Goal: Task Accomplishment & Management: Complete application form

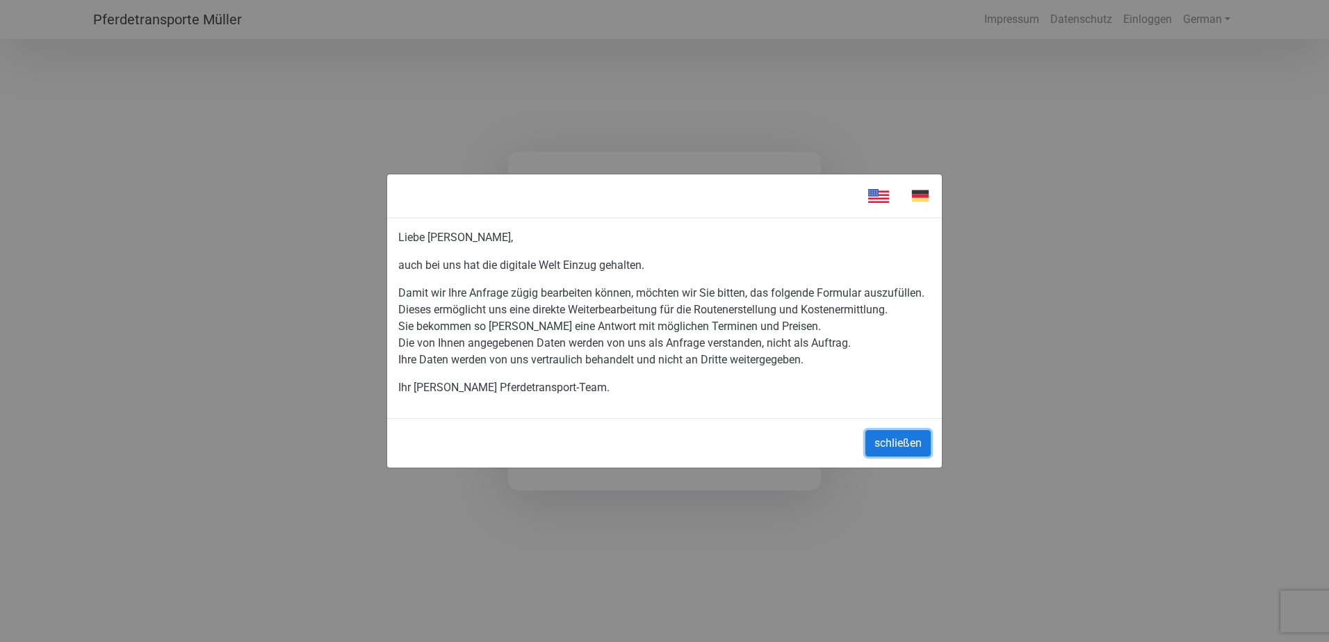
click at [909, 444] on button "schließen" at bounding box center [898, 443] width 65 height 26
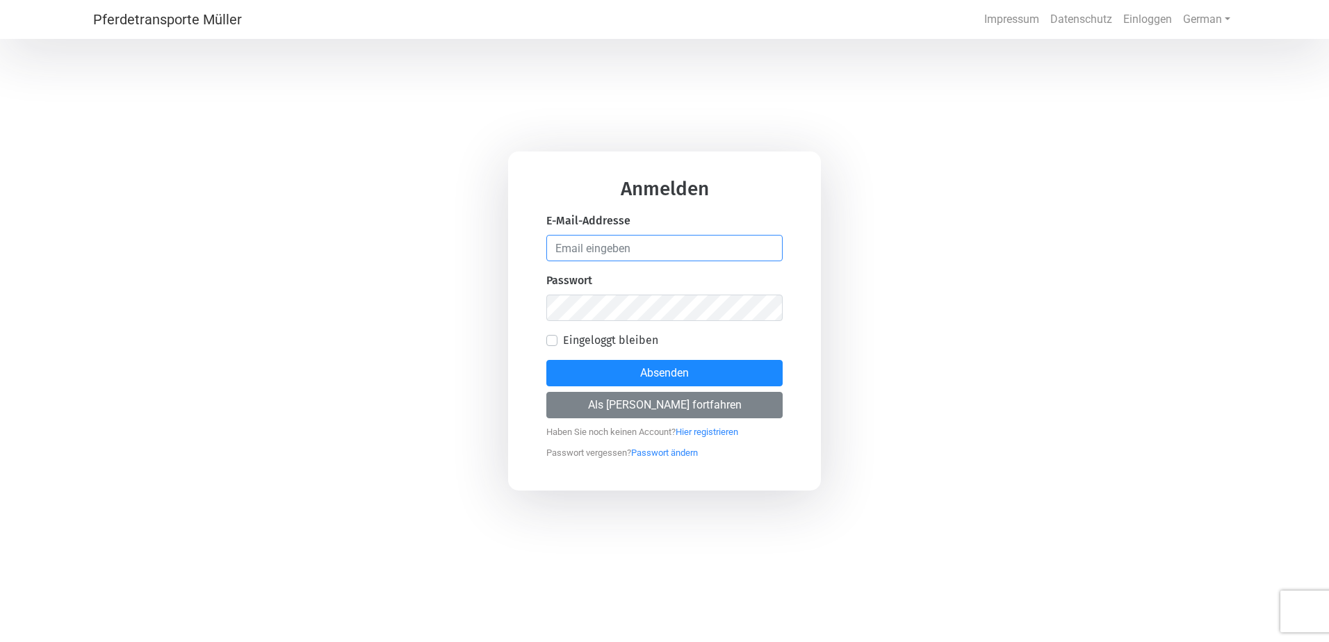
click at [588, 252] on input "email" at bounding box center [664, 248] width 236 height 26
type input "m"
click at [702, 426] on form "Anmelden E-Mail-Addresse Passwort Eingeloggt bleiben Absenden Als [PERSON_NAME]…" at bounding box center [664, 319] width 236 height 280
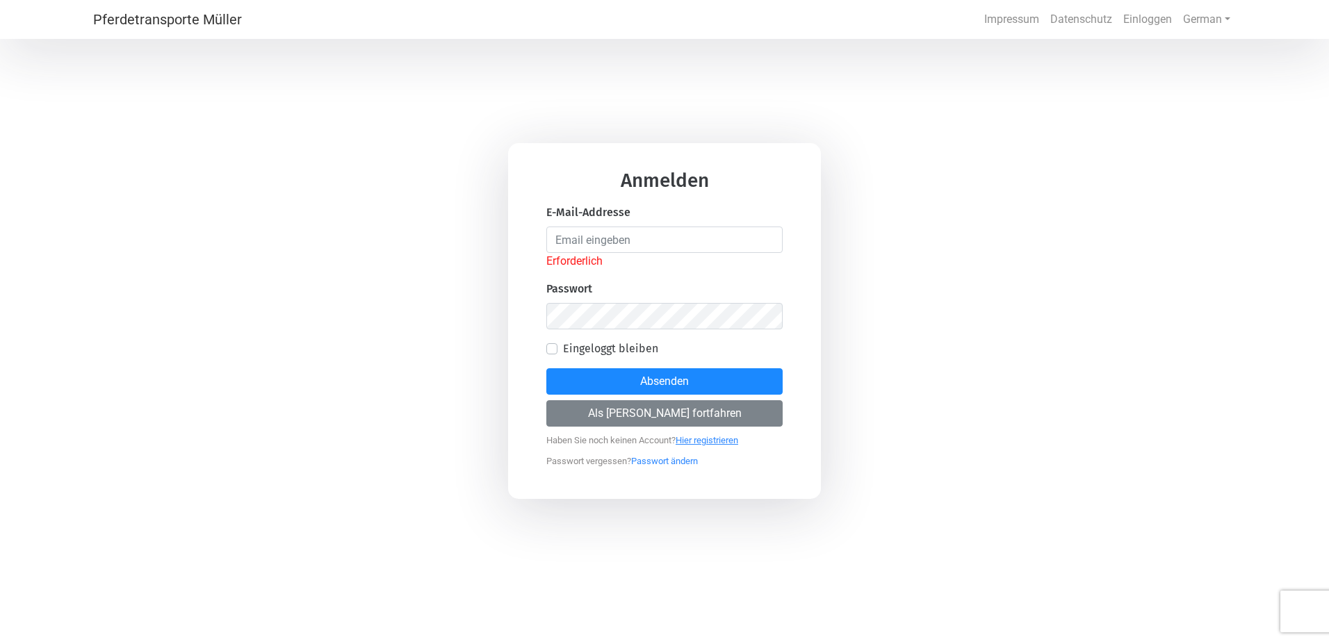
click at [712, 442] on link "Hier registrieren" at bounding box center [707, 436] width 63 height 17
select select "DE"
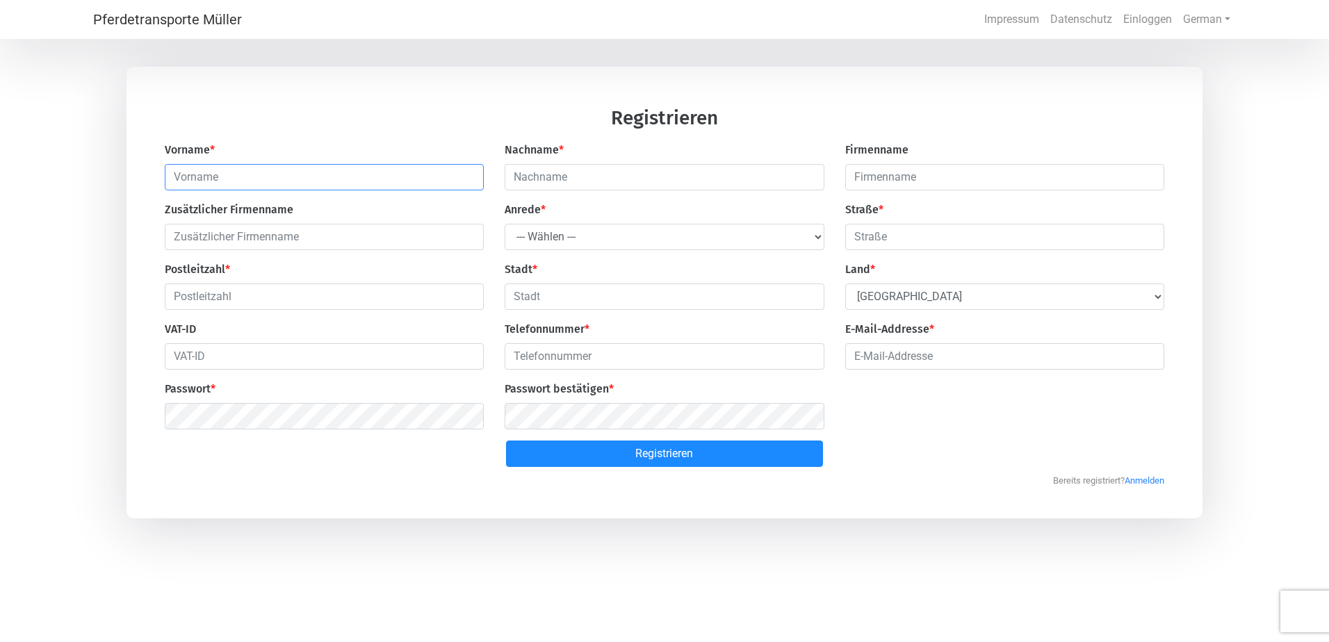
click at [287, 174] on input "text" at bounding box center [325, 177] width 320 height 26
type input "[PERSON_NAME]"
type input "Dudde"
click at [560, 243] on select "--- Wählen --- Herr Frau" at bounding box center [665, 237] width 320 height 26
select select "Ms."
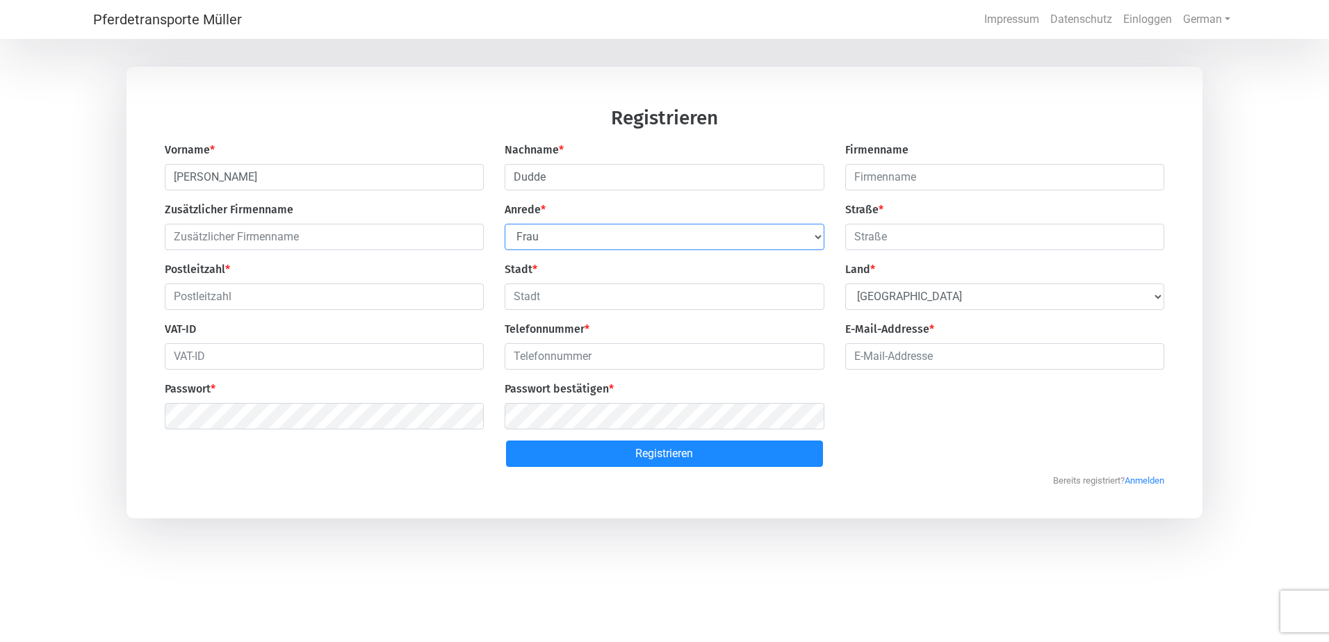
click at [505, 225] on select "--- Wählen --- Herr Frau" at bounding box center [665, 237] width 320 height 26
click at [880, 231] on input "text" at bounding box center [1005, 237] width 320 height 26
type input "[STREET_ADDRESS]"
click at [374, 305] on input "text" at bounding box center [325, 297] width 320 height 26
type input "22529"
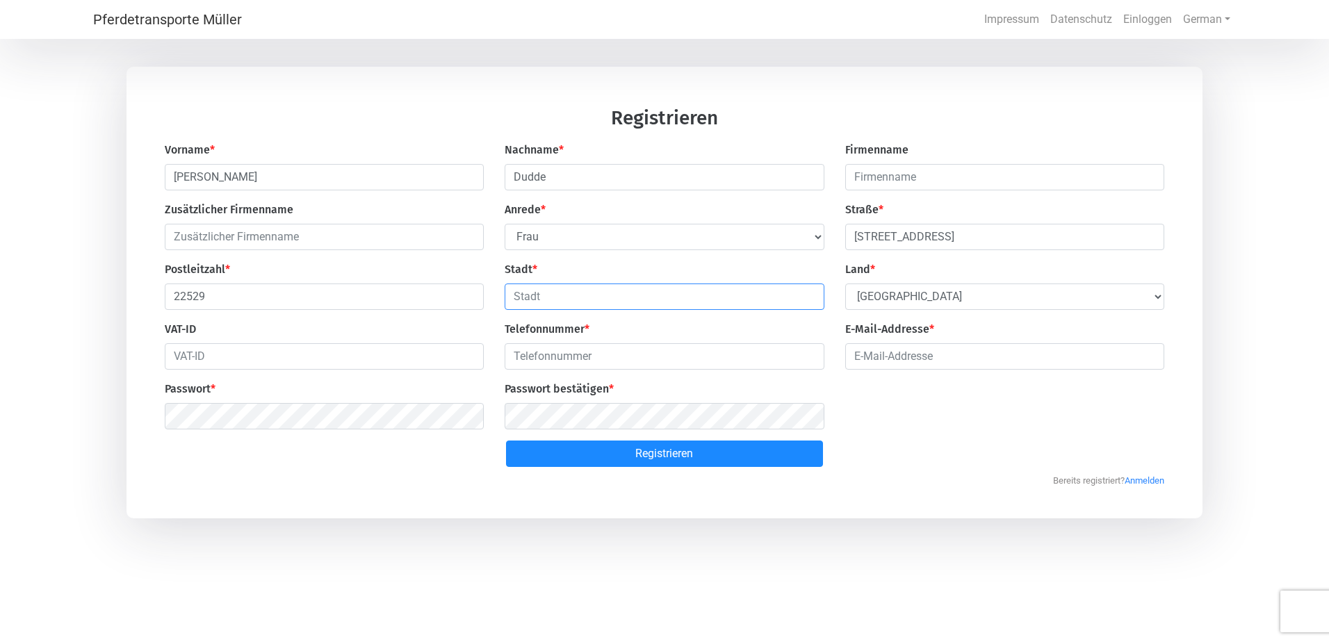
click at [549, 301] on input "text" at bounding box center [665, 297] width 320 height 26
type input "[GEOGRAPHIC_DATA]"
click at [569, 361] on input "number" at bounding box center [665, 356] width 320 height 26
type input "015168118936"
click at [931, 352] on input "email" at bounding box center [1005, 356] width 320 height 26
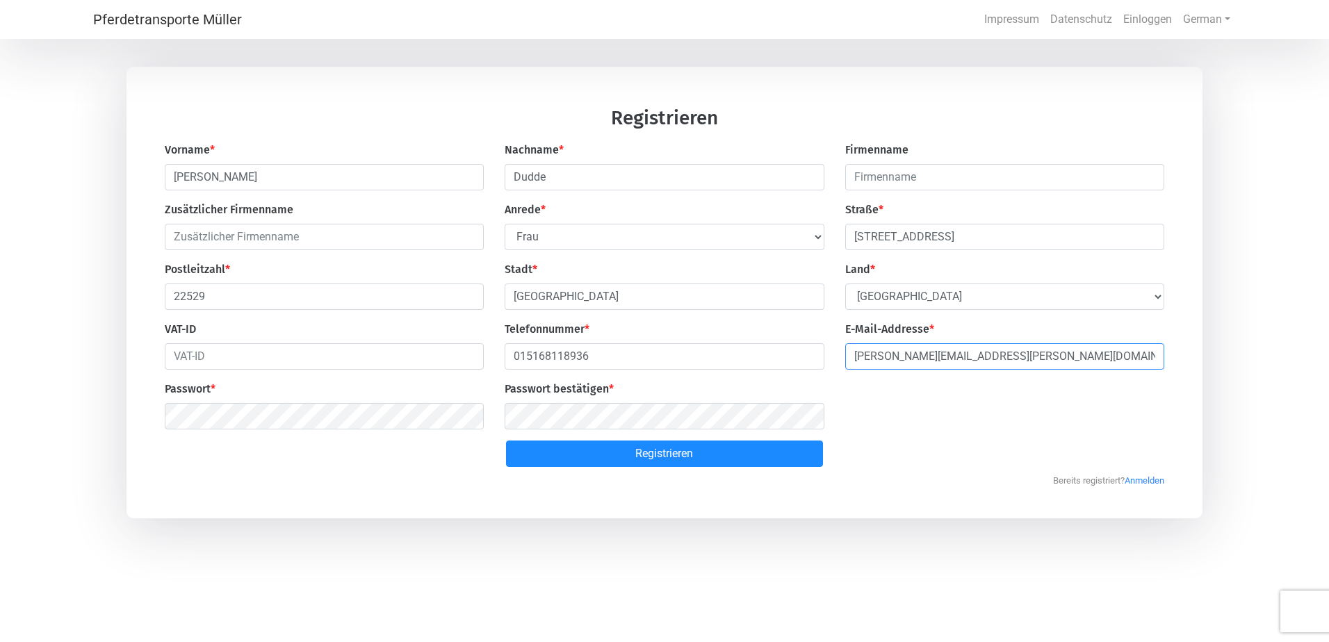
type input "[PERSON_NAME][EMAIL_ADDRESS][PERSON_NAME][DOMAIN_NAME]"
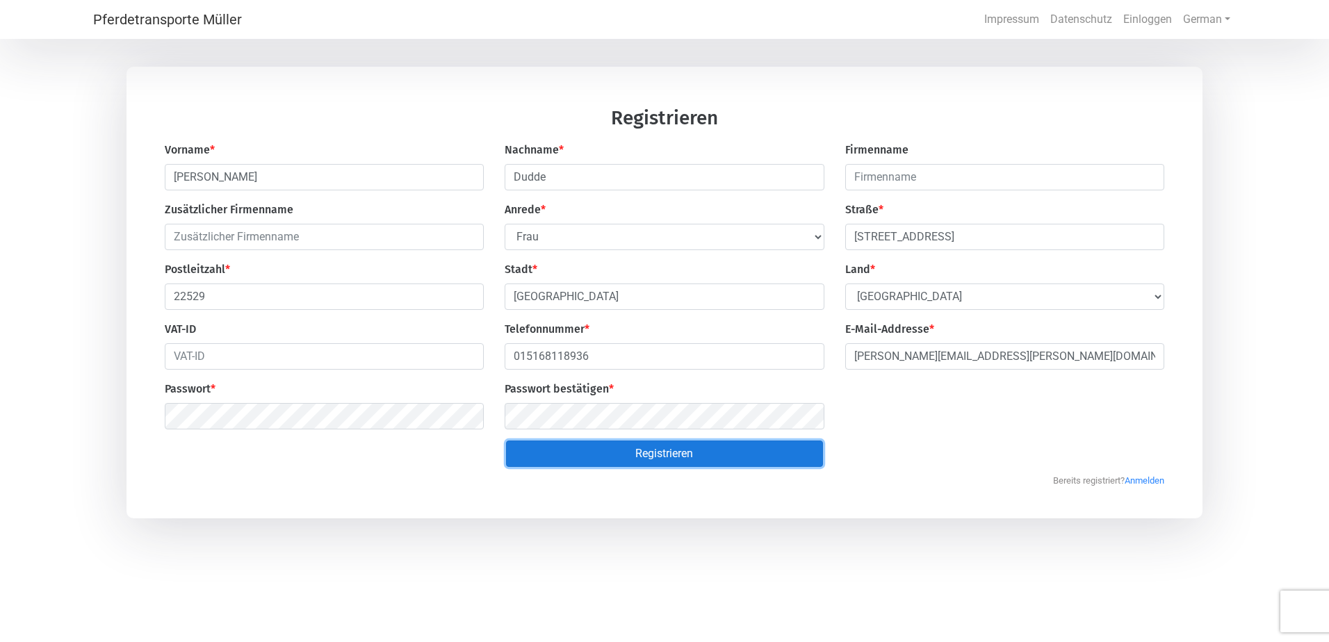
click at [578, 462] on button "Registrieren" at bounding box center [664, 454] width 316 height 26
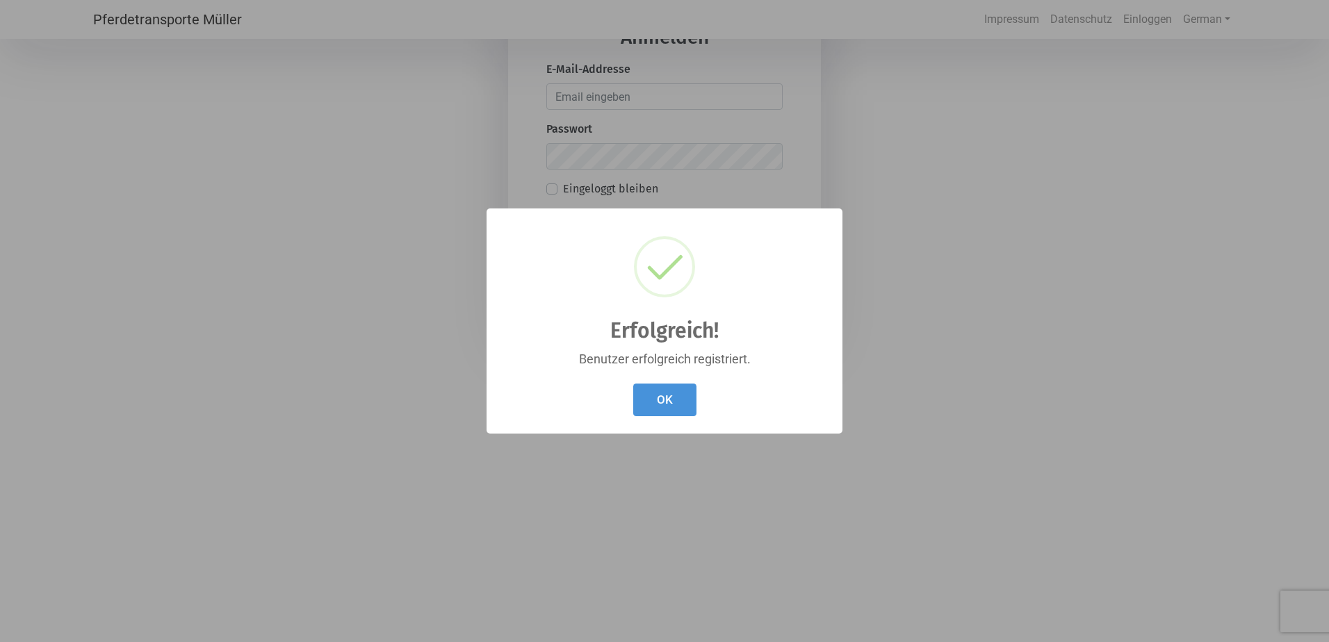
click at [704, 387] on div "OK Cancel" at bounding box center [665, 400] width 328 height 40
click at [677, 405] on button "OK" at bounding box center [664, 400] width 63 height 33
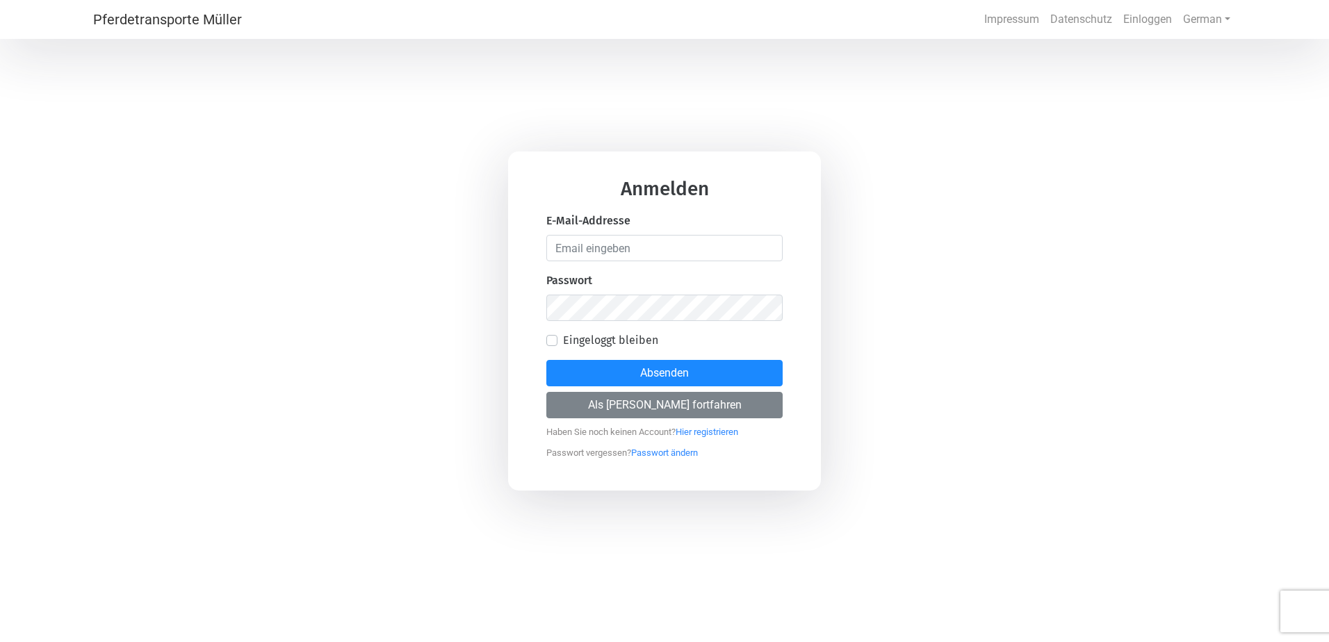
drag, startPoint x: 644, startPoint y: 268, endPoint x: 643, endPoint y: 259, distance: 9.1
click at [643, 263] on form "Anmelden E-Mail-Addresse Passwort Eingeloggt bleiben Absenden Als [PERSON_NAME]…" at bounding box center [664, 319] width 236 height 280
click at [644, 252] on input "email" at bounding box center [664, 248] width 236 height 26
type input "[PERSON_NAME][EMAIL_ADDRESS][PERSON_NAME][DOMAIN_NAME]"
click at [546, 360] on button "Absenden" at bounding box center [664, 373] width 236 height 26
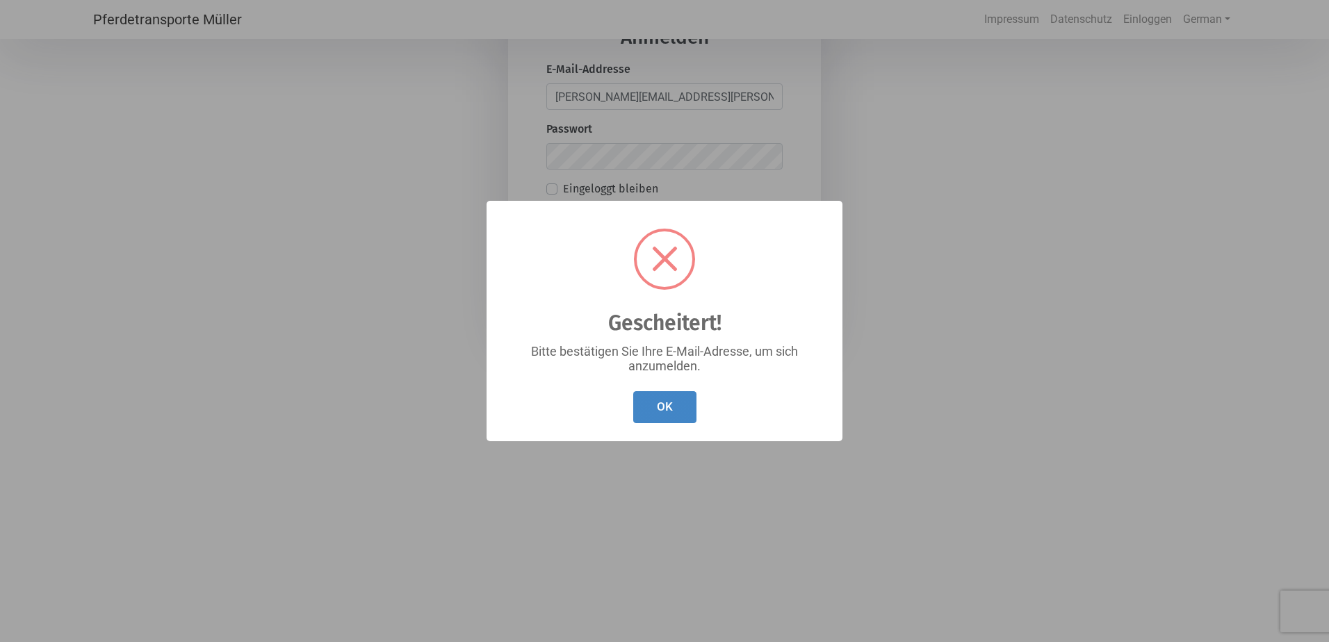
click at [660, 409] on button "OK" at bounding box center [664, 407] width 63 height 33
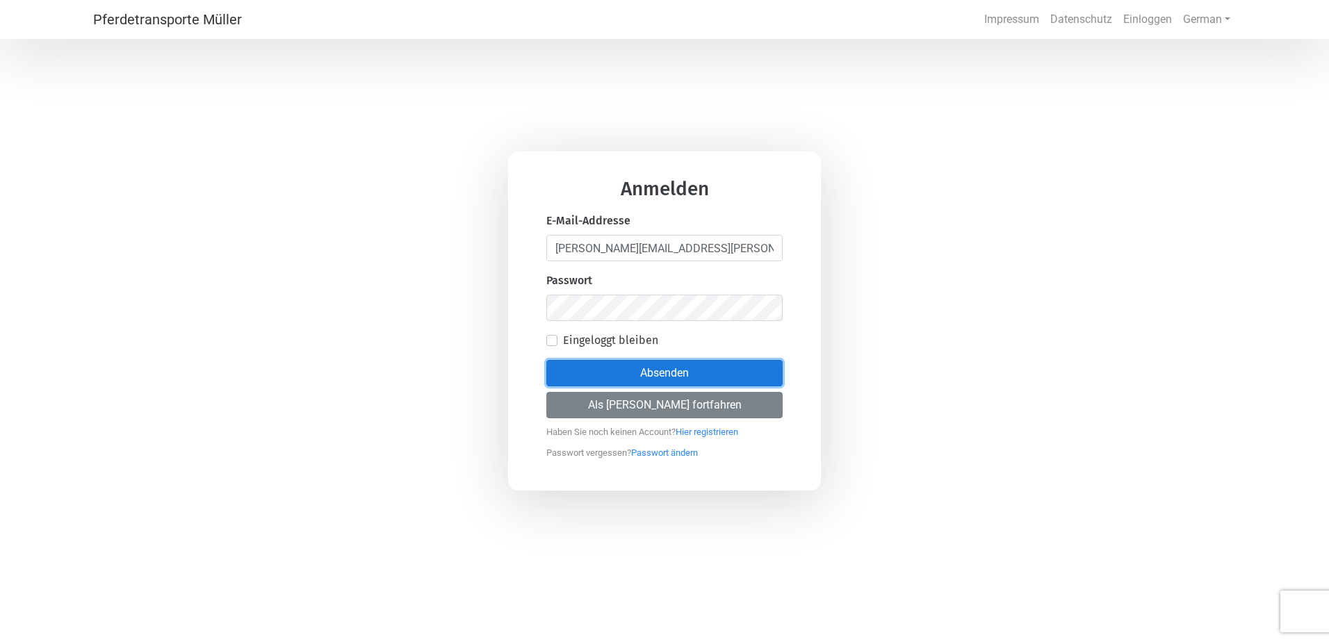
click at [609, 372] on button "Absenden" at bounding box center [664, 373] width 236 height 26
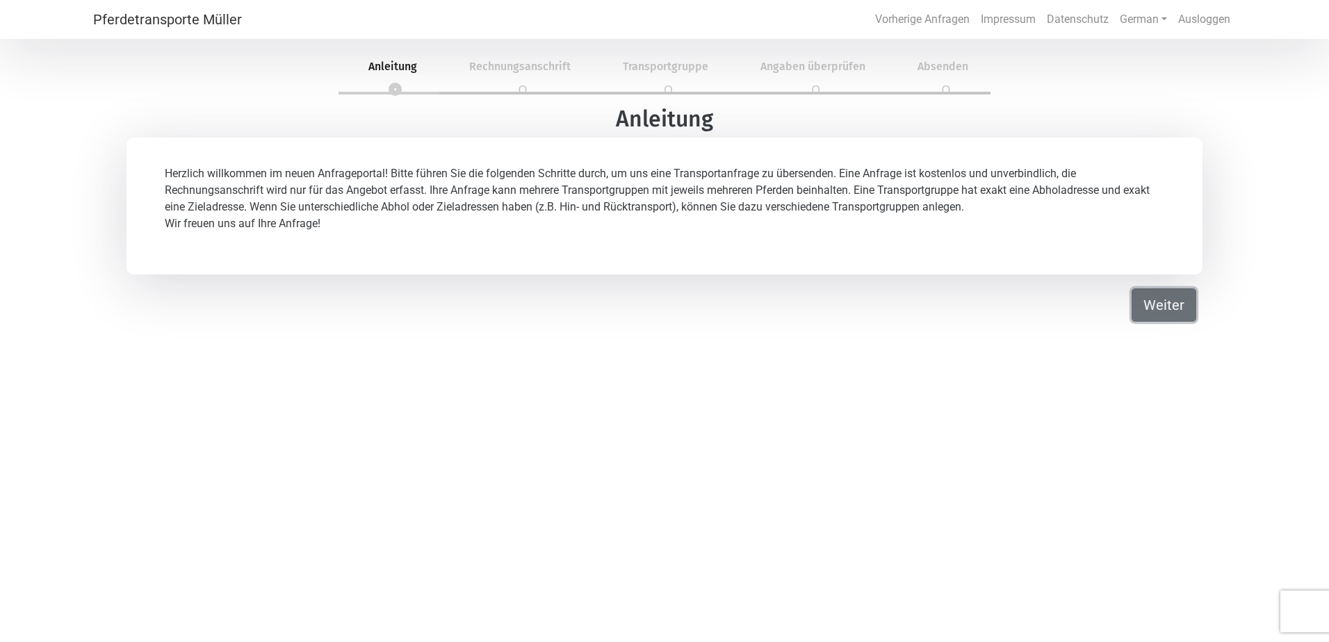
click at [1179, 310] on button "Weiter" at bounding box center [1164, 305] width 65 height 33
select select "Ms."
select select "DE"
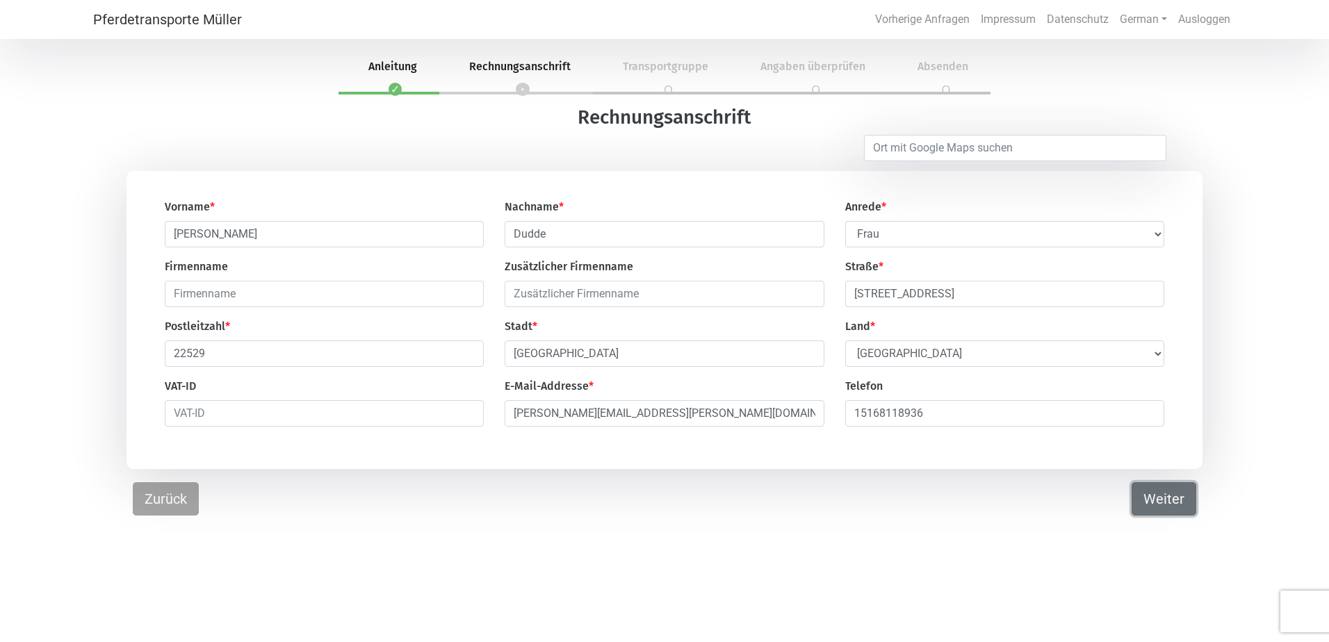
click at [1172, 502] on button "Weiter" at bounding box center [1164, 498] width 65 height 33
select select "DE"
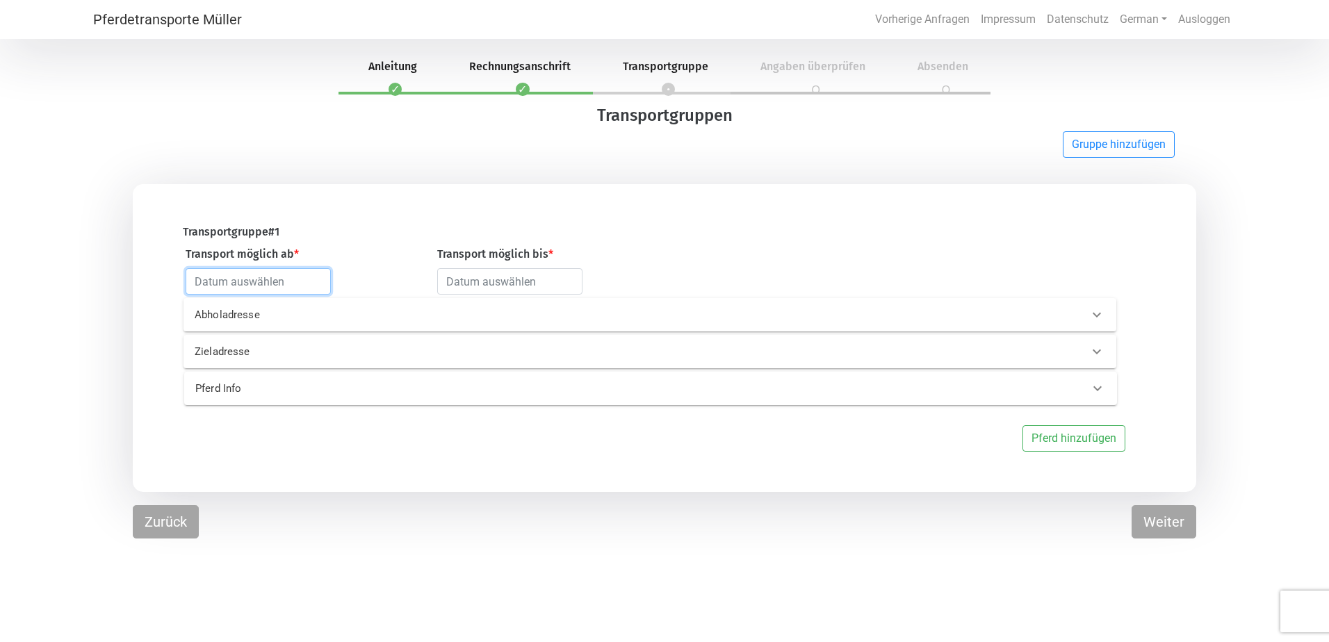
click at [282, 283] on input "text" at bounding box center [258, 281] width 145 height 26
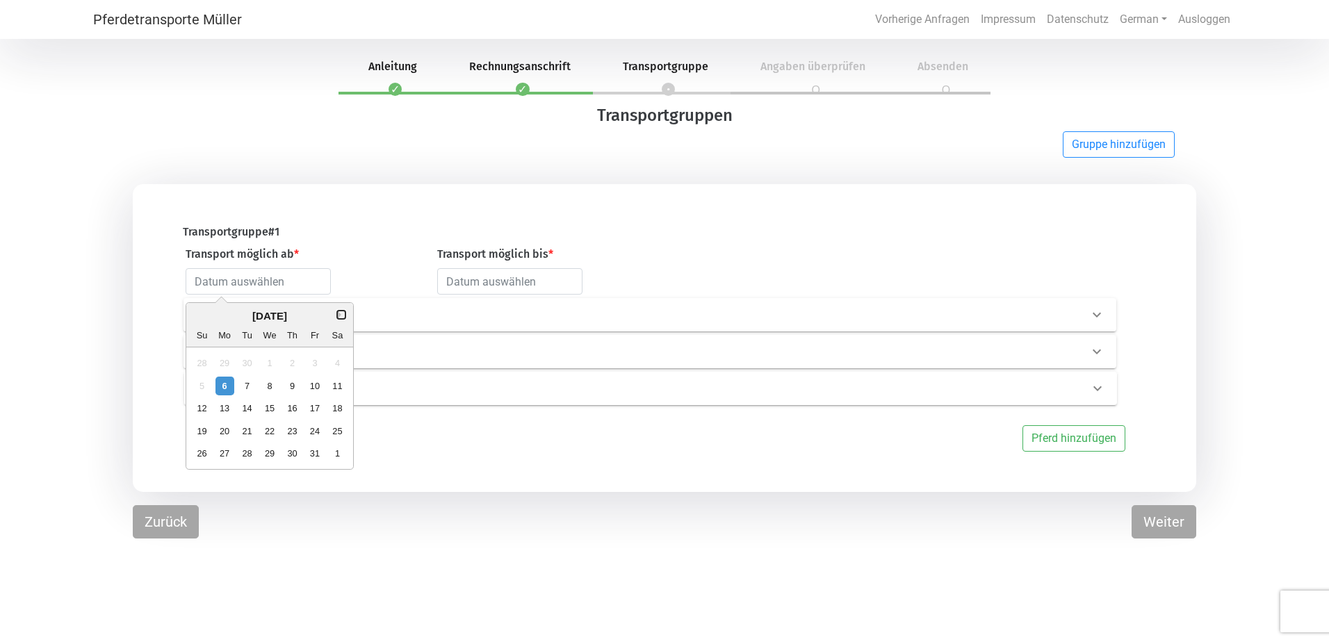
click at [338, 320] on button "Next Month" at bounding box center [341, 315] width 10 height 10
click at [223, 410] on div "16" at bounding box center [224, 409] width 19 height 19
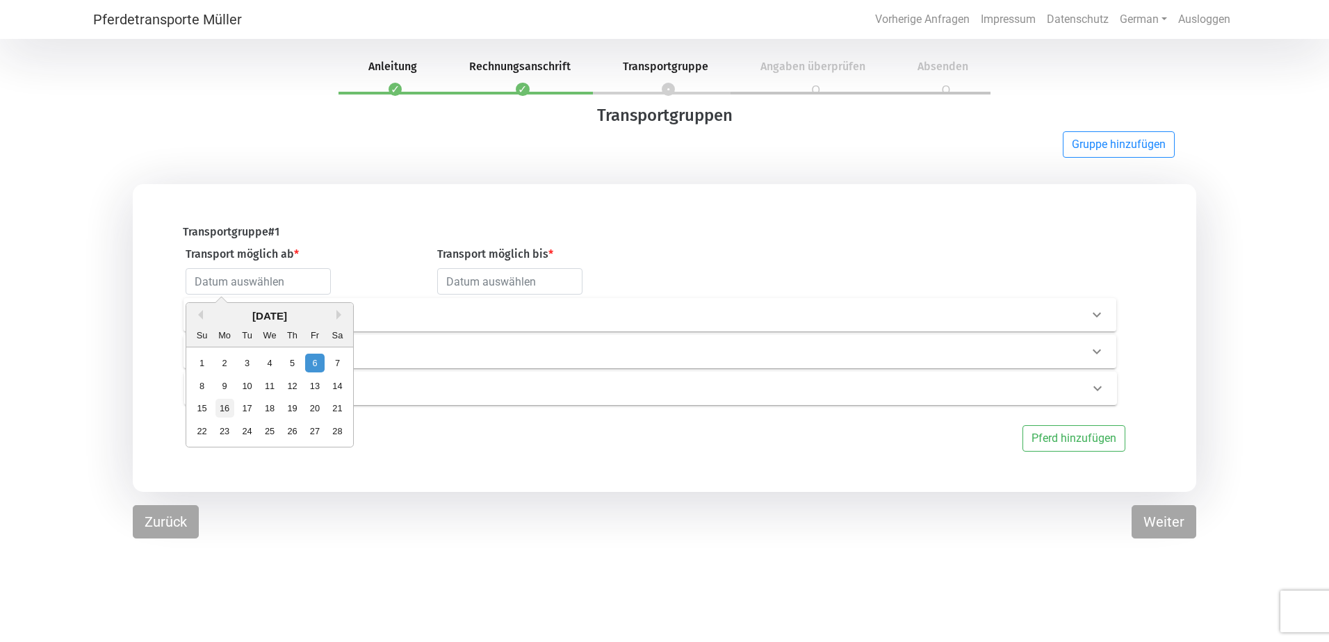
type input "[DATE]"
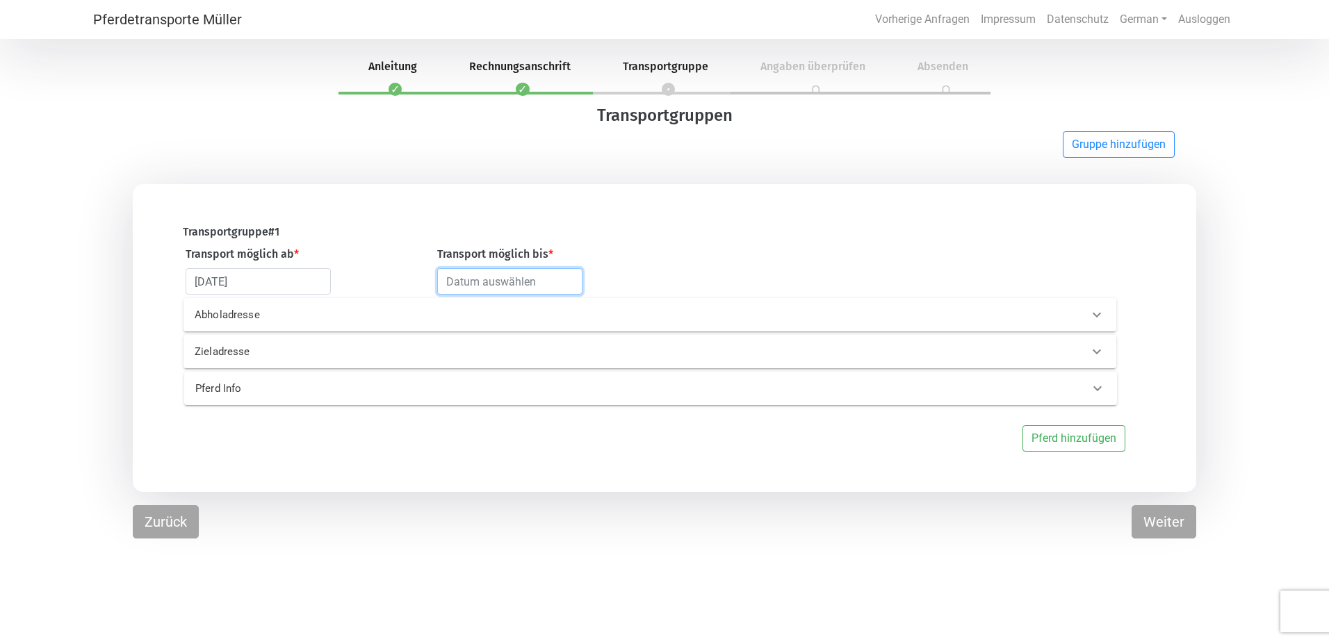
click at [502, 275] on input "text" at bounding box center [509, 281] width 145 height 26
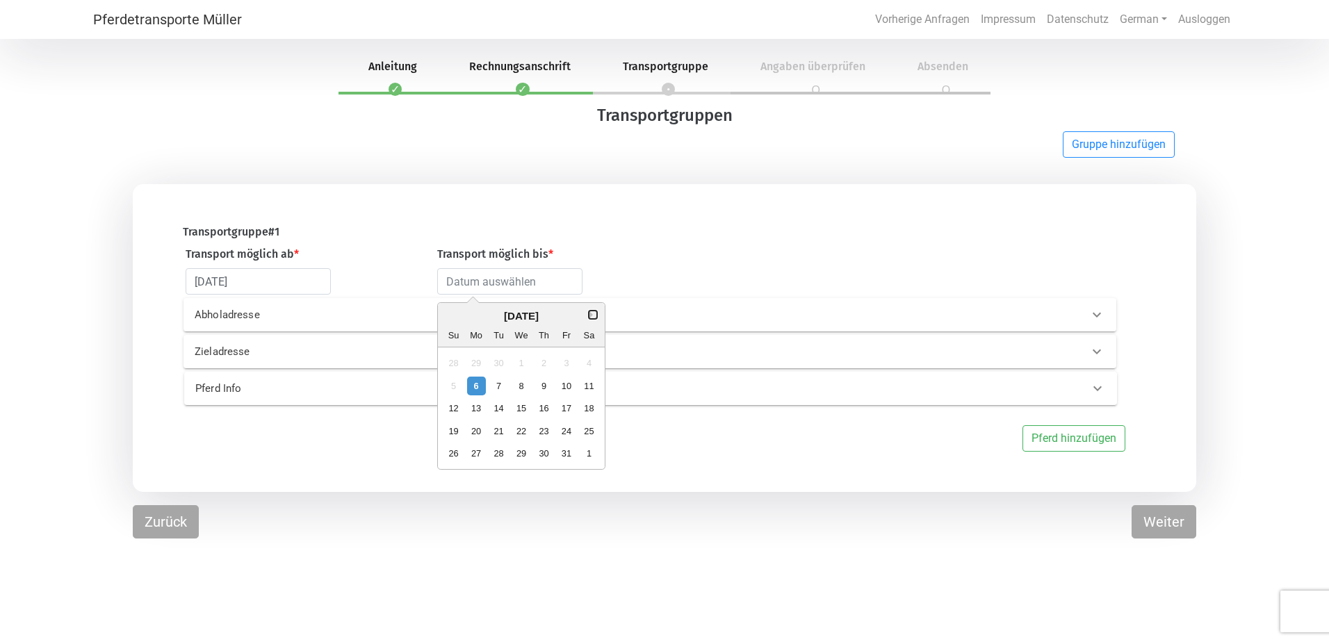
click at [591, 317] on button "Next Month" at bounding box center [593, 315] width 10 height 10
click at [542, 410] on div "19" at bounding box center [544, 409] width 19 height 19
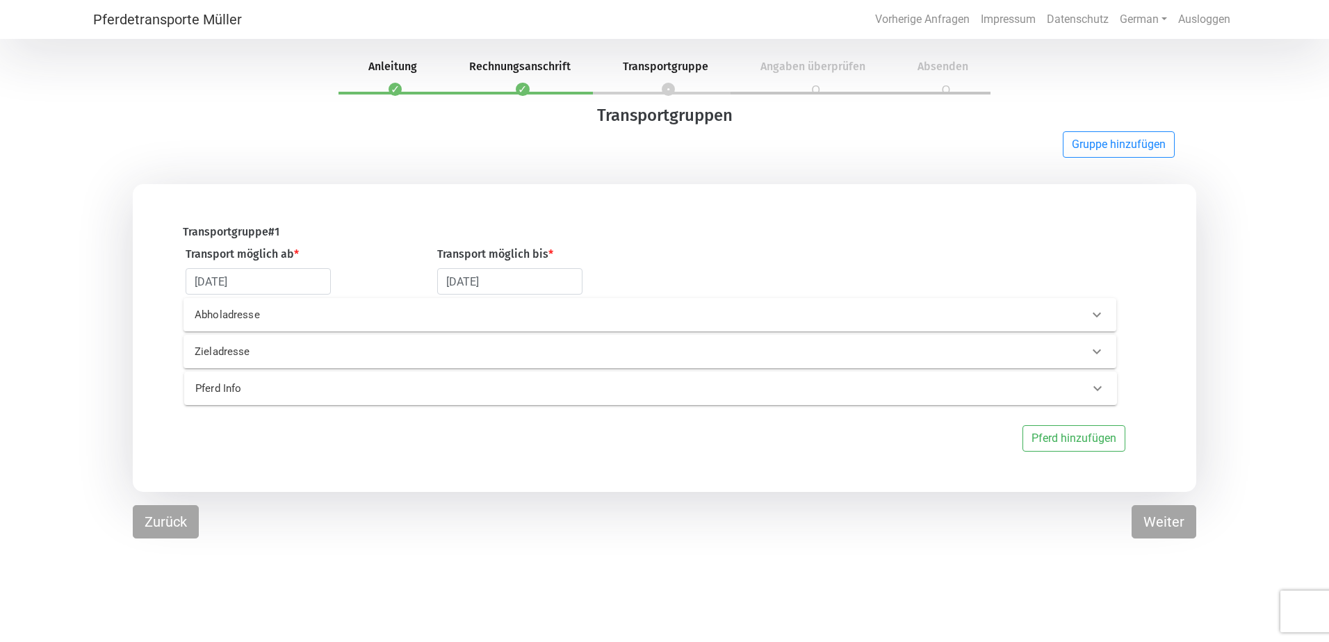
type input "[DATE]"
click at [261, 318] on p "Abholadresse" at bounding box center [406, 315] width 422 height 16
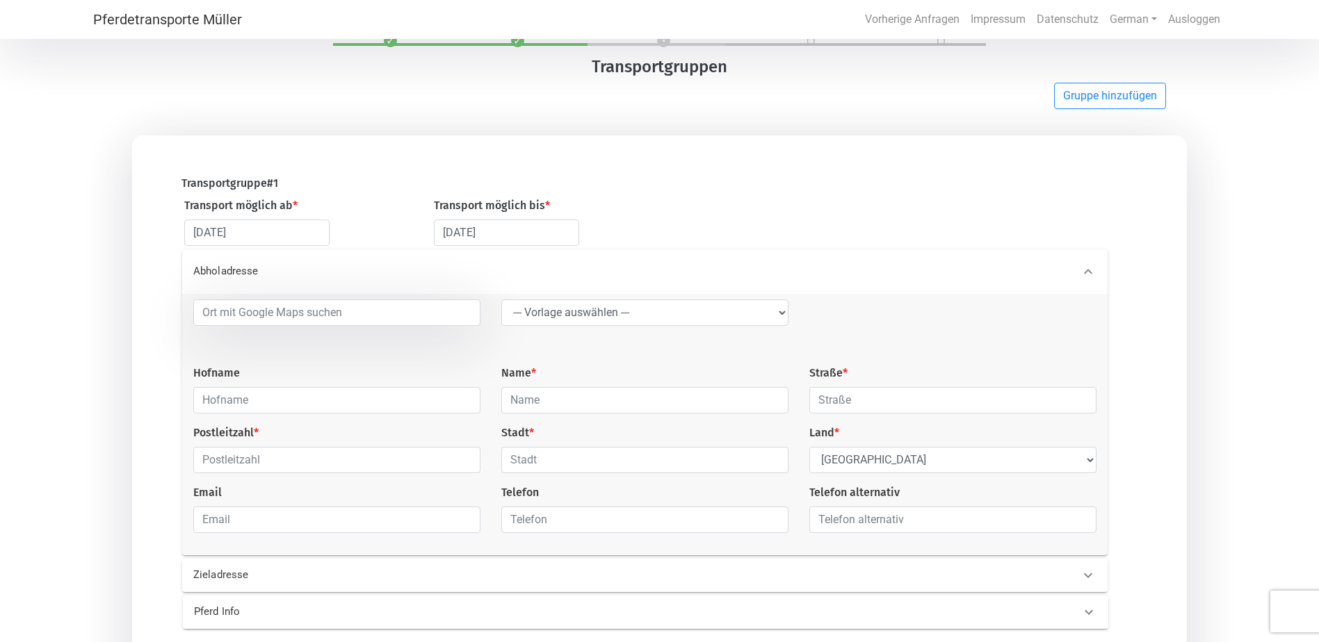
scroll to position [70, 0]
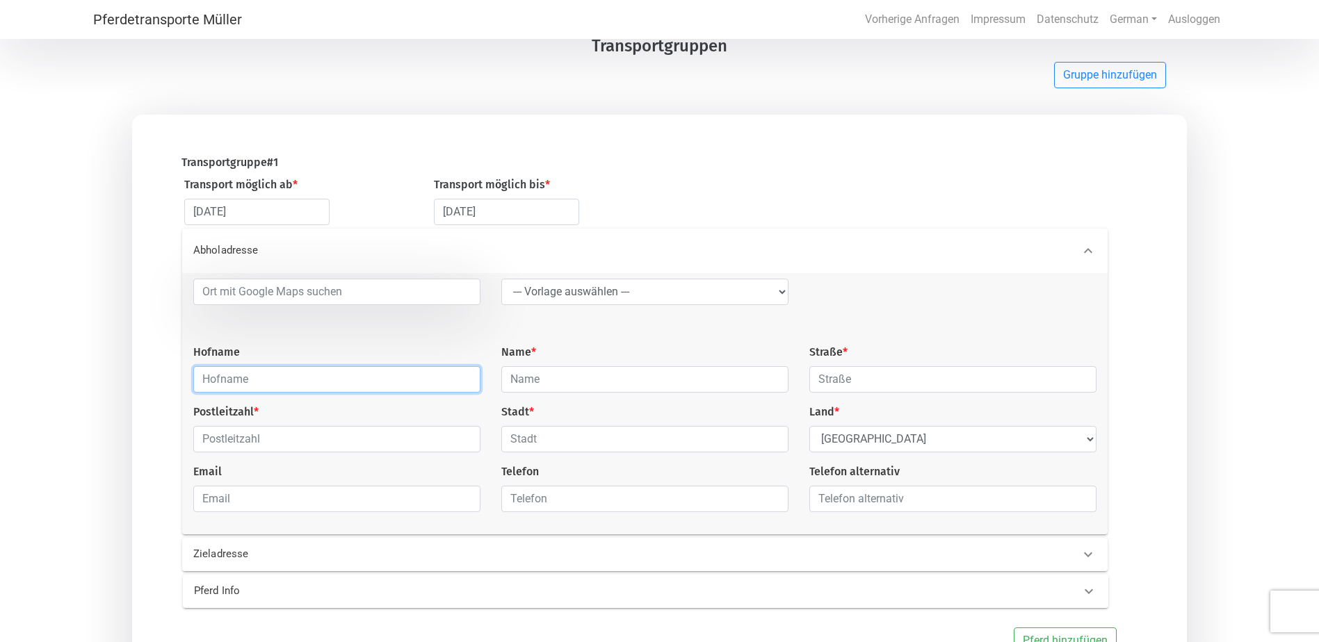
click at [309, 383] on input "text" at bounding box center [336, 379] width 287 height 26
type input "K"
type input "Islandpferdehof Klövensteen"
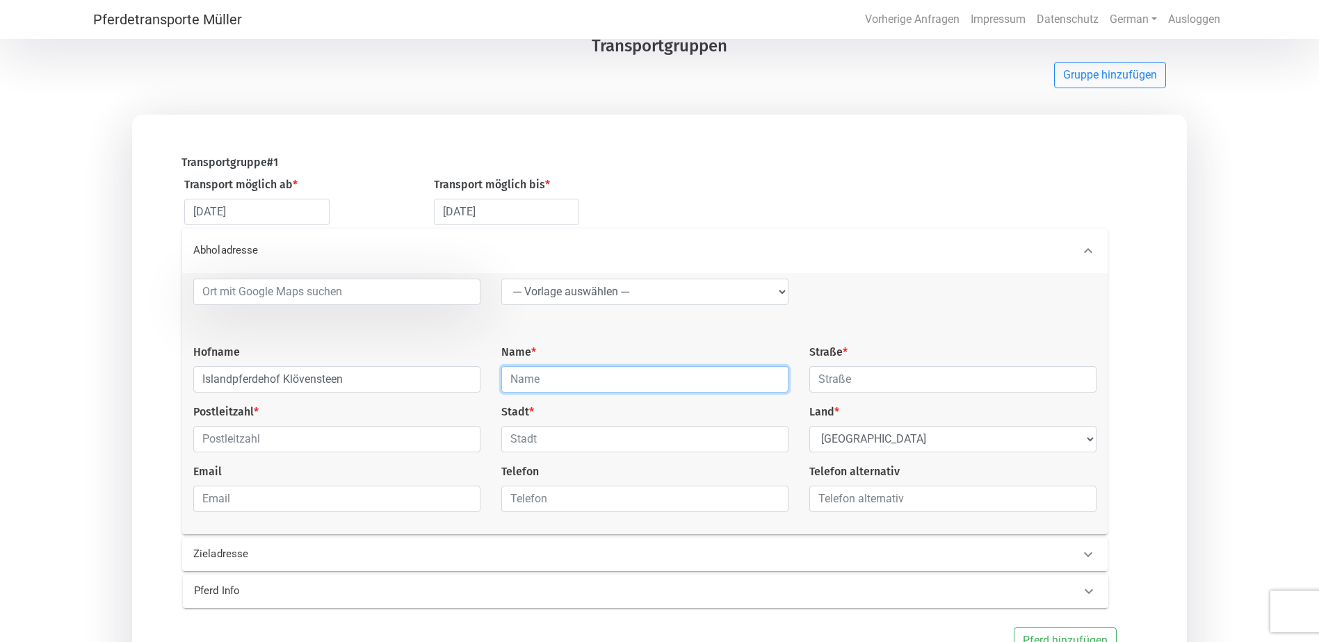
click at [519, 384] on input "text" at bounding box center [644, 379] width 287 height 26
type input "M"
type input "Fam. [PERSON_NAME]"
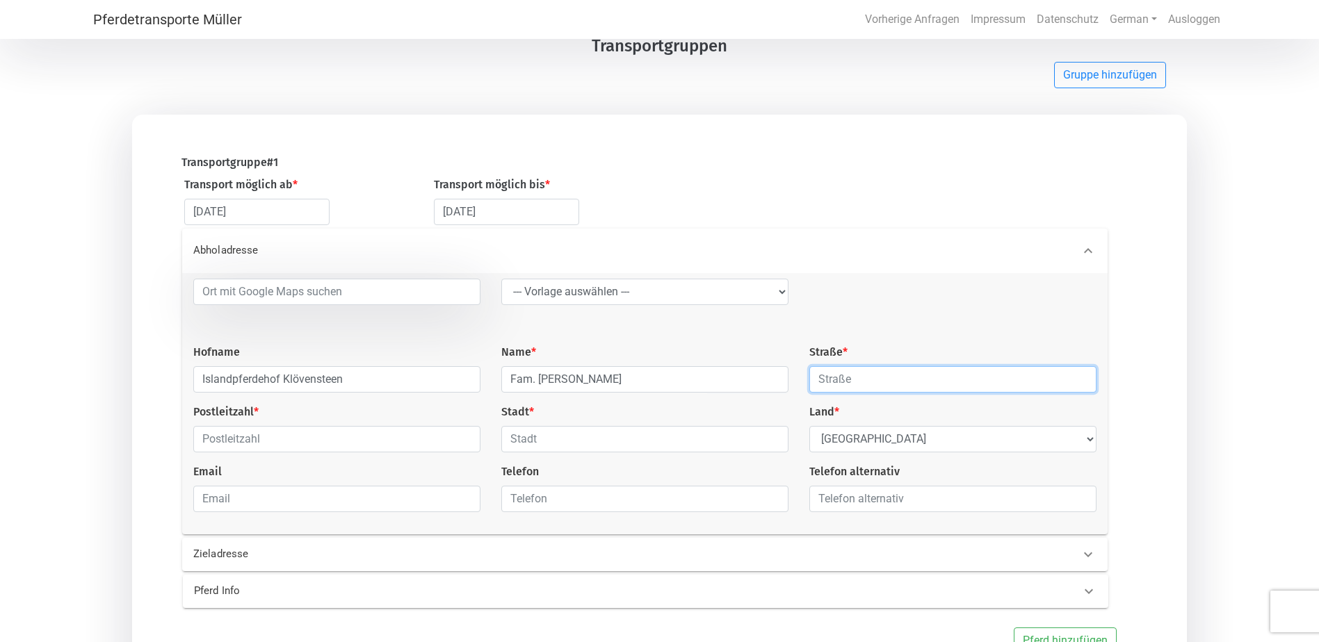
click at [875, 384] on input "text" at bounding box center [952, 379] width 287 height 26
type input "Waterhorn 40"
click at [236, 441] on input "text" at bounding box center [336, 439] width 287 height 26
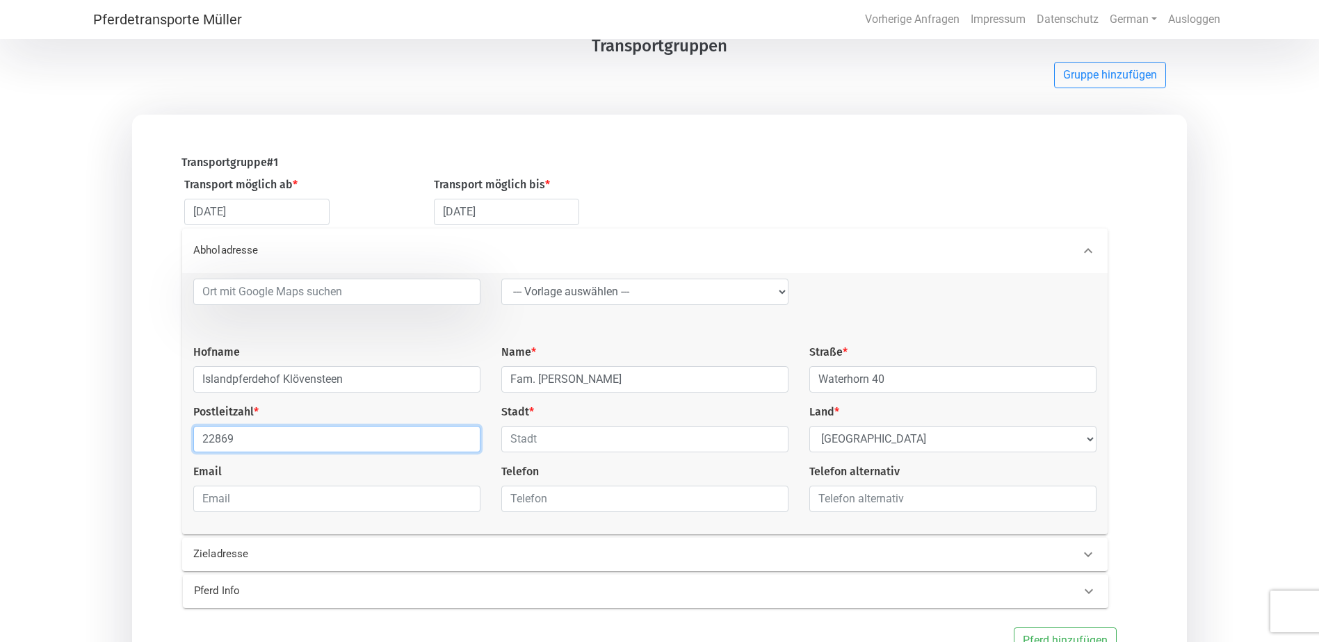
type input "22869"
click at [555, 436] on input "text" at bounding box center [644, 439] width 287 height 26
type input "Schenefeld"
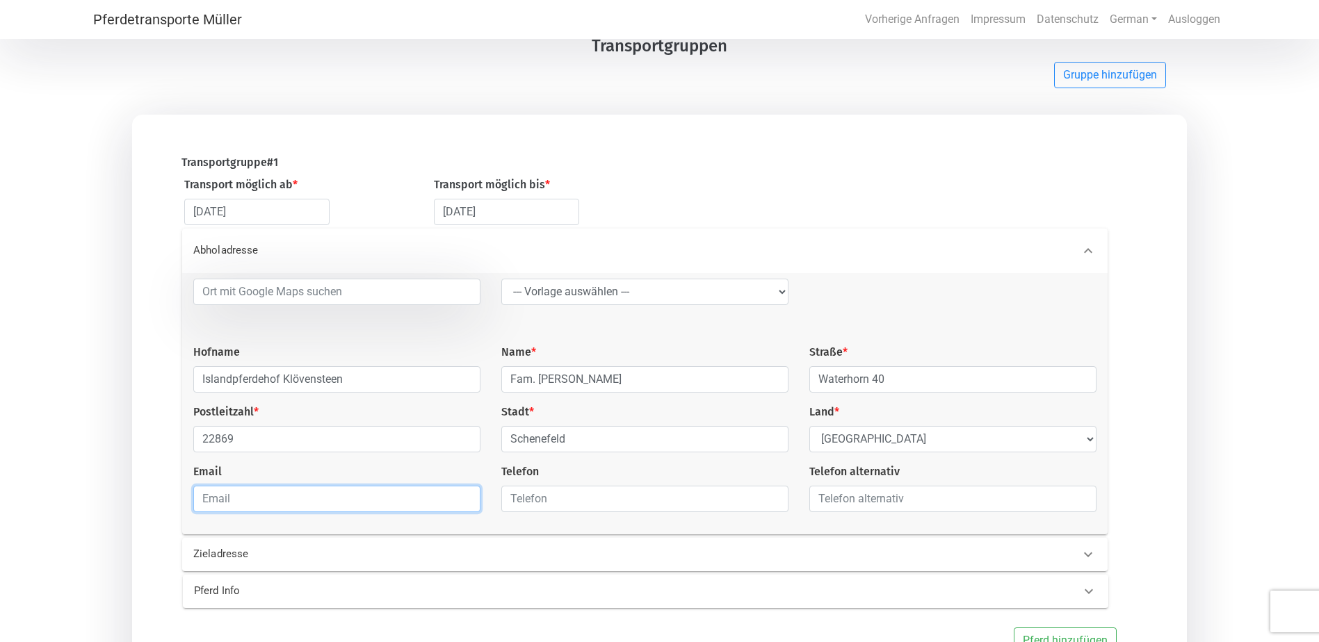
click at [307, 504] on input "email" at bounding box center [336, 499] width 287 height 26
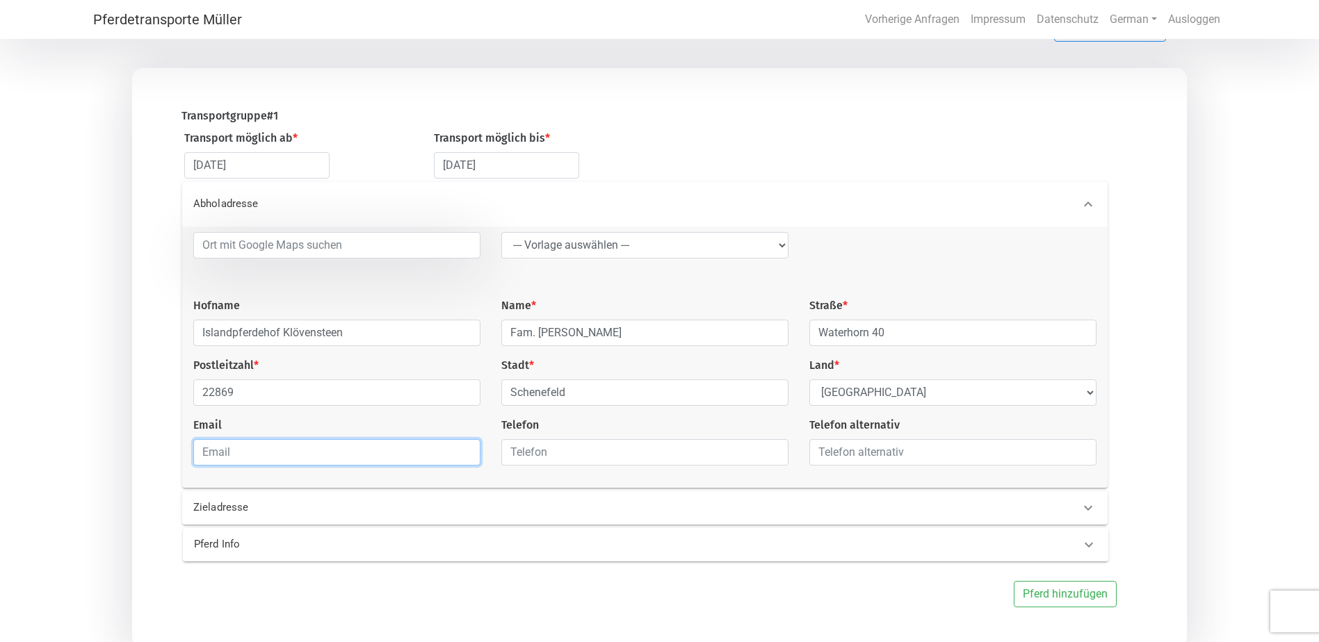
scroll to position [172, 0]
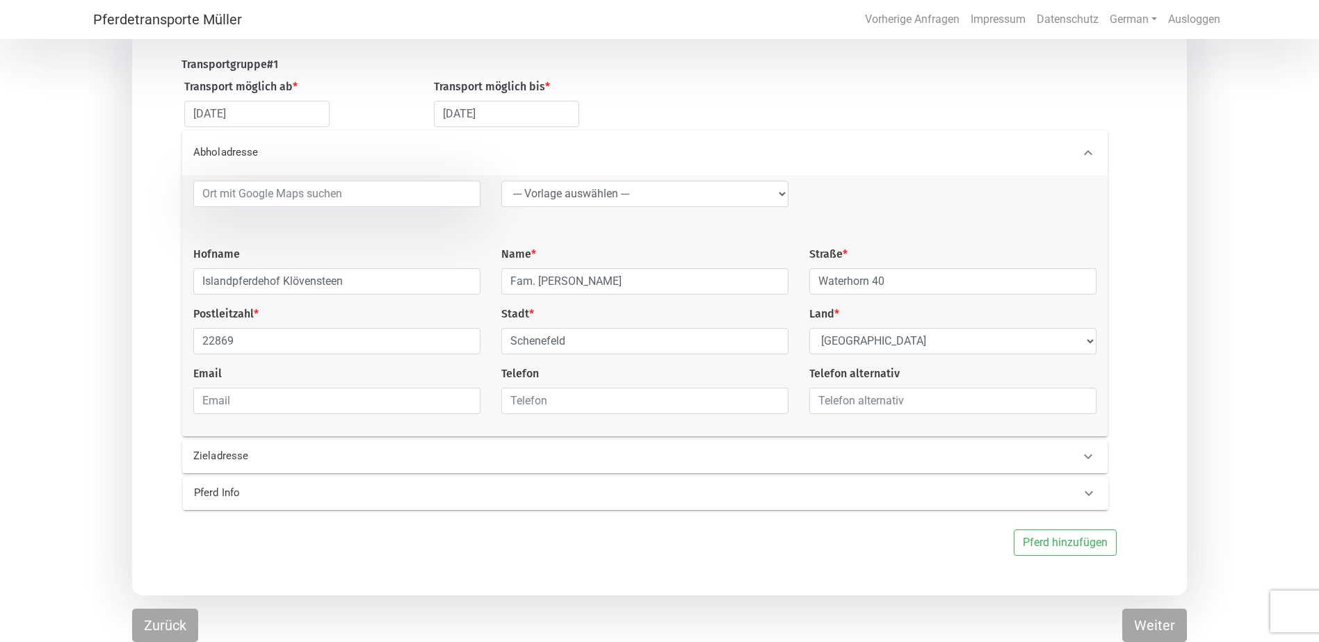
click at [1082, 452] on icon at bounding box center [1088, 456] width 17 height 17
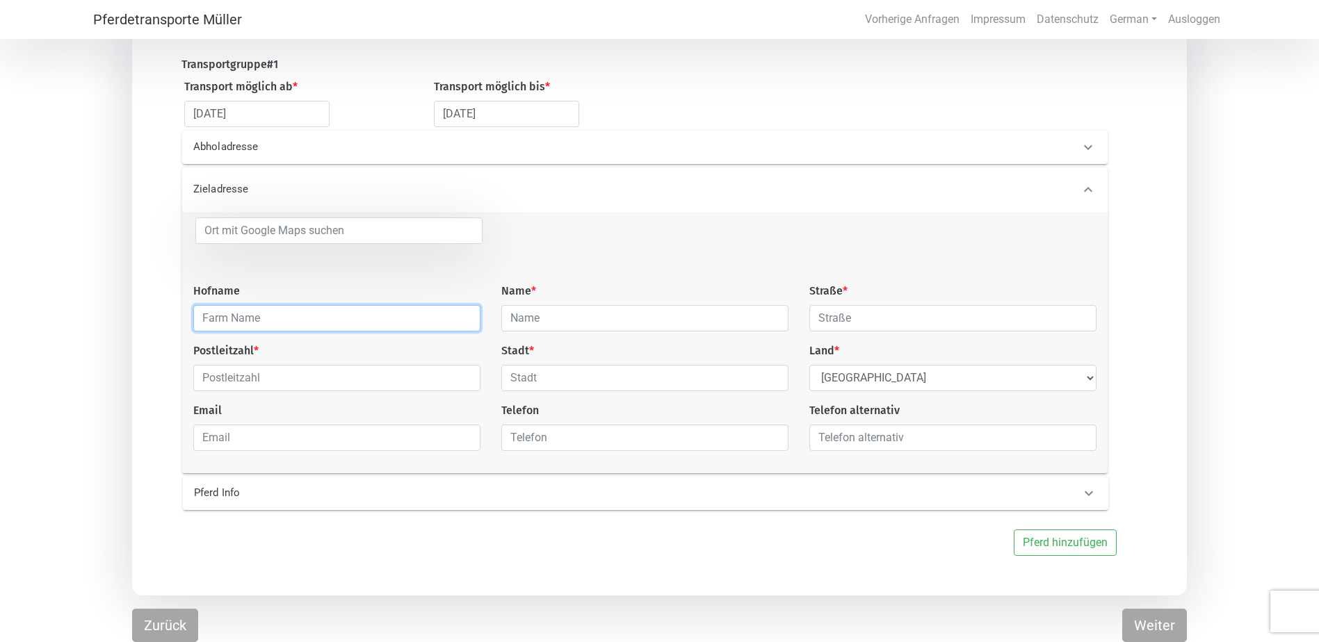
click at [434, 315] on input "text" at bounding box center [336, 318] width 287 height 26
type input "Solhof"
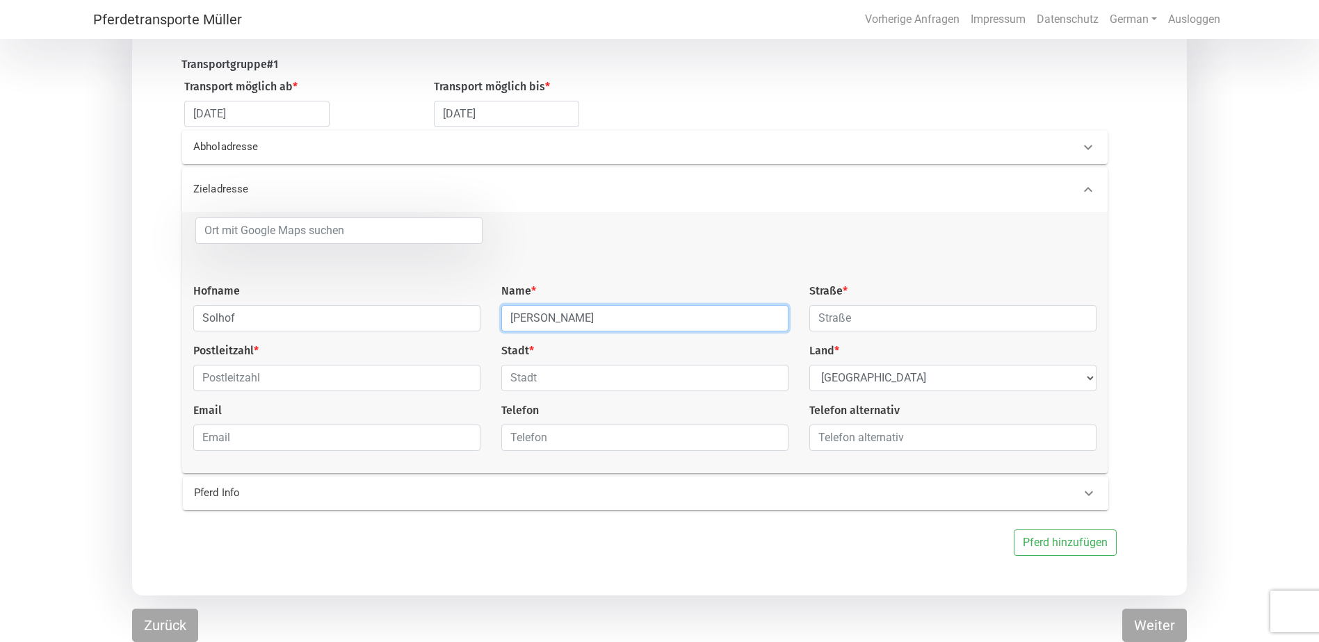
type input "[PERSON_NAME]"
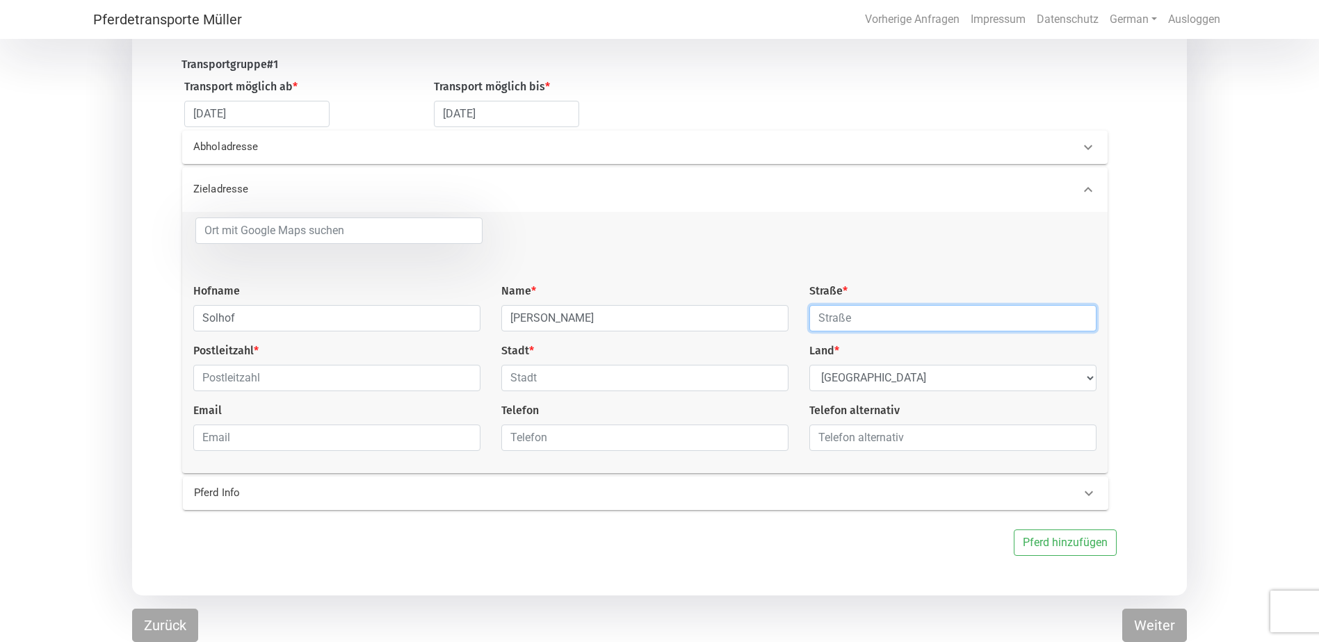
click at [859, 321] on input "text" at bounding box center [952, 318] width 287 height 26
type input "Im Brühl 2"
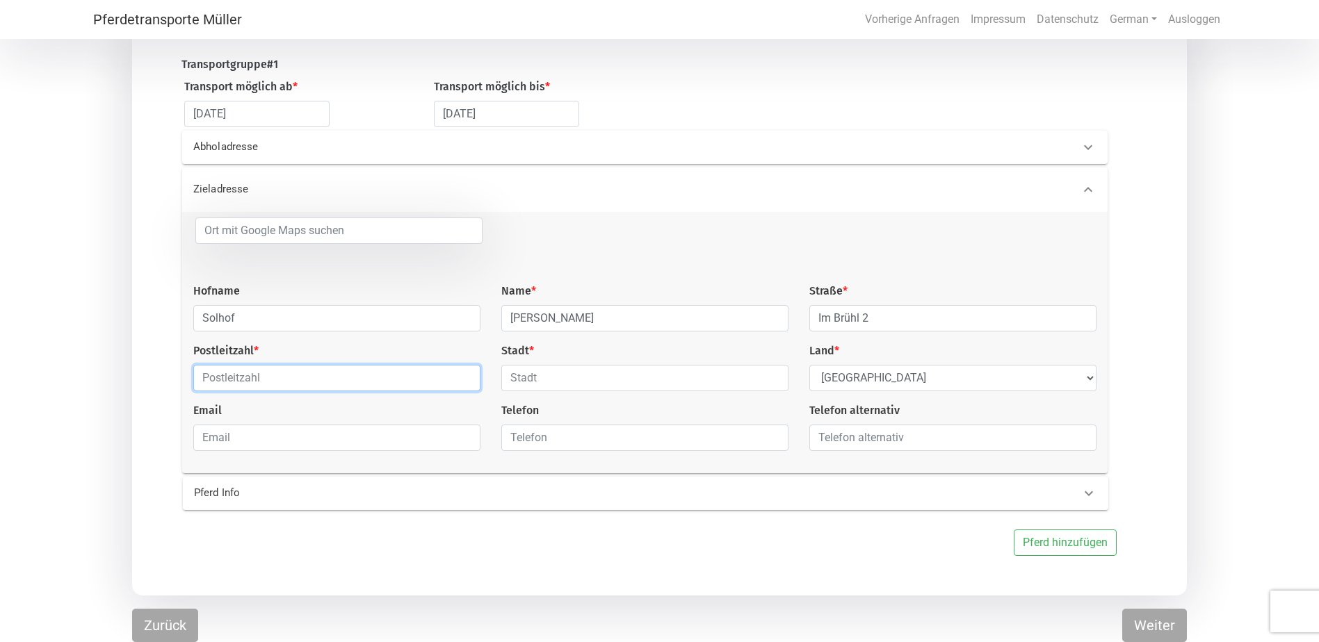
click at [273, 380] on input "text" at bounding box center [336, 378] width 287 height 26
type input "79211"
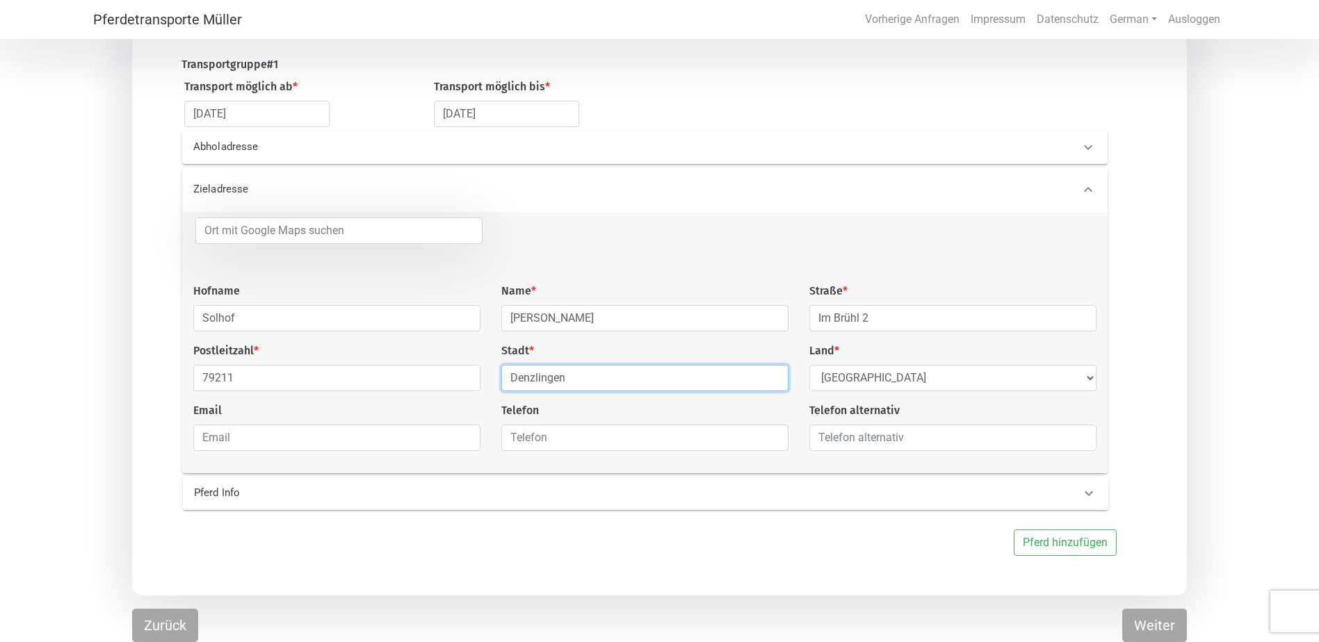
type input "Denzlingen"
click at [302, 492] on p "Pferd Info" at bounding box center [403, 493] width 419 height 16
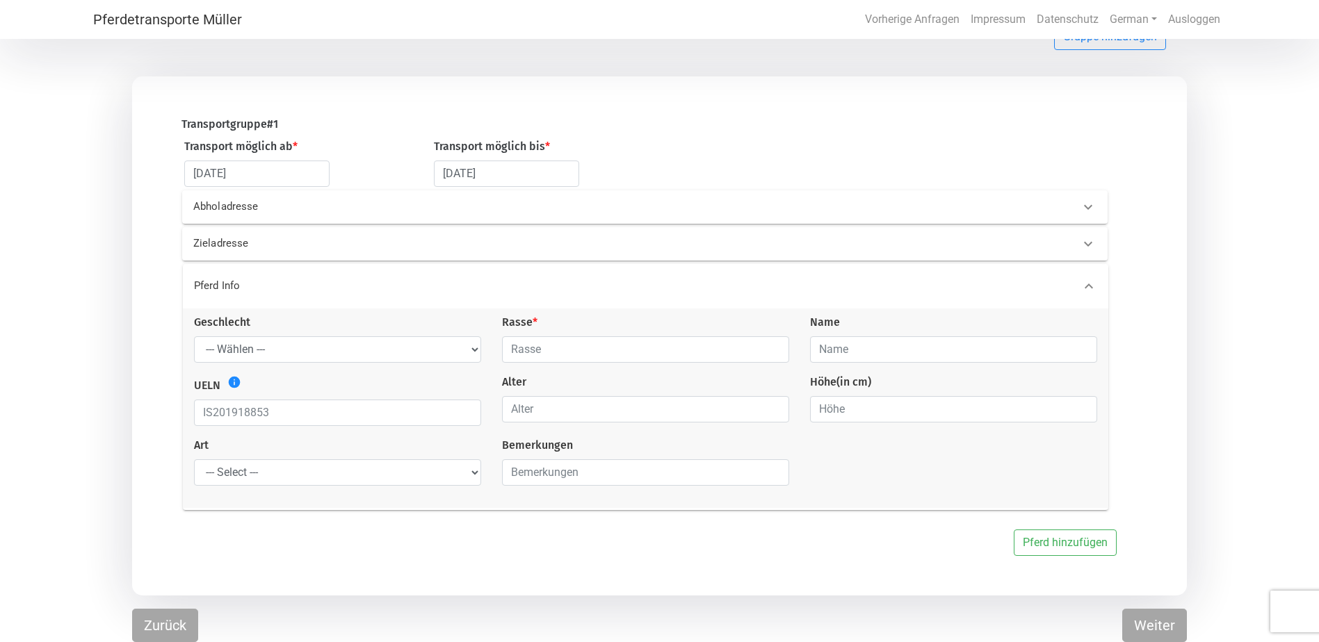
scroll to position [110, 0]
click at [338, 334] on div "Geschlecht --- Wählen --- [PERSON_NAME] [PERSON_NAME] [PERSON_NAME]" at bounding box center [338, 340] width 308 height 49
click at [330, 351] on select "--- Wählen --- Hengst Wallach Stute" at bounding box center [337, 352] width 287 height 26
select select "mare"
click at [194, 339] on select "--- Wählen --- Hengst Wallach Stute" at bounding box center [337, 352] width 287 height 26
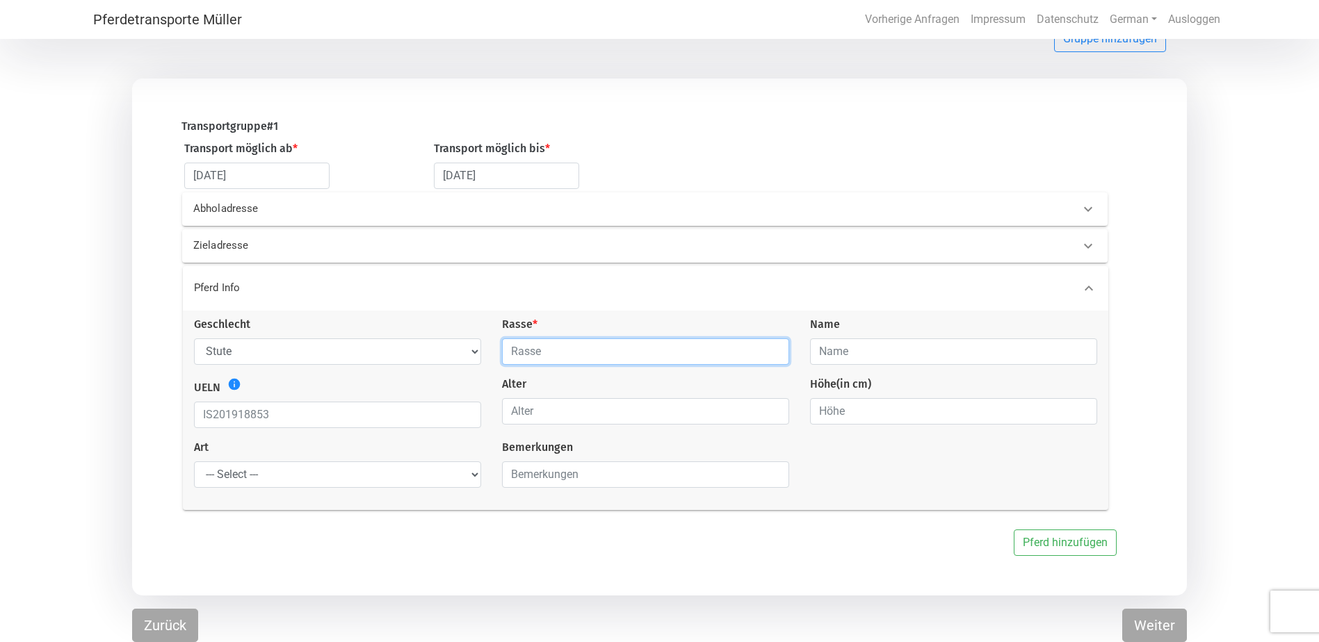
click at [548, 346] on input "text" at bounding box center [645, 352] width 287 height 26
type input "Islandpferd"
click at [234, 384] on icon "info" at bounding box center [234, 384] width 14 height 14
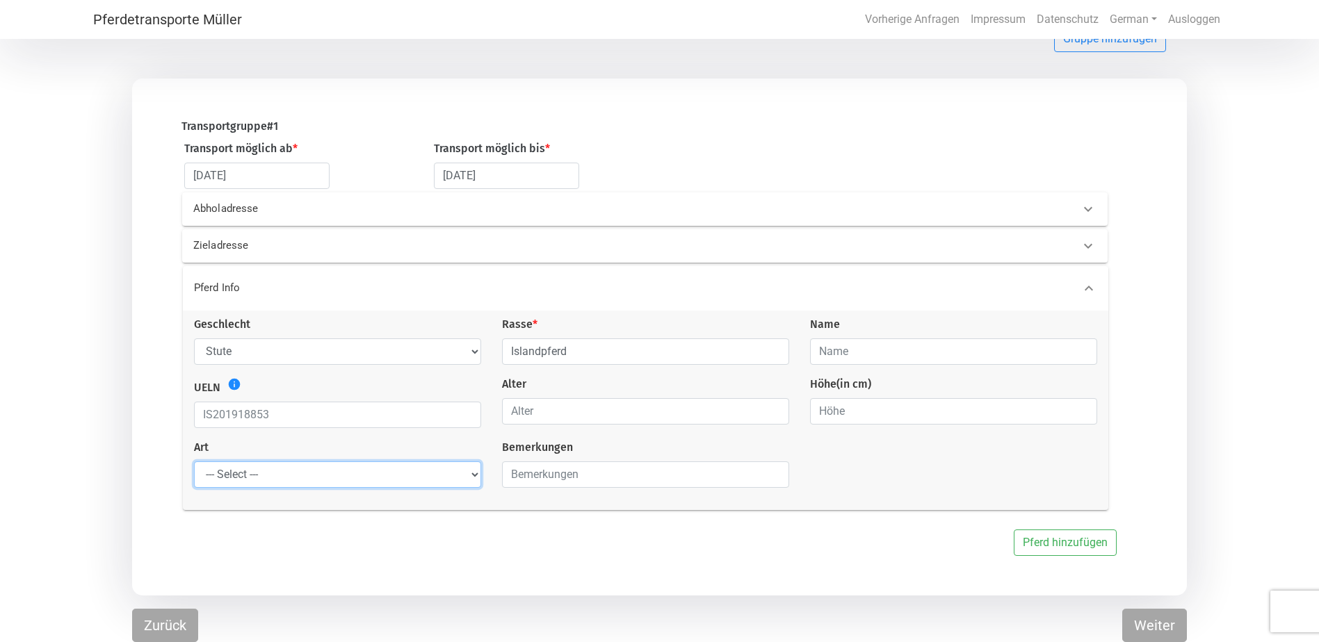
click at [459, 474] on select "--- Select --- Problempferd Reitpferd Rohes Pferd Fohlen" at bounding box center [337, 475] width 287 height 26
select select "saddle_horse"
click at [194, 462] on select "--- Select --- Problempferd Reitpferd Rohes Pferd Fohlen" at bounding box center [337, 475] width 287 height 26
click at [601, 421] on input "number" at bounding box center [645, 411] width 287 height 26
click at [911, 395] on div "Höhe (in cm)" at bounding box center [953, 402] width 308 height 52
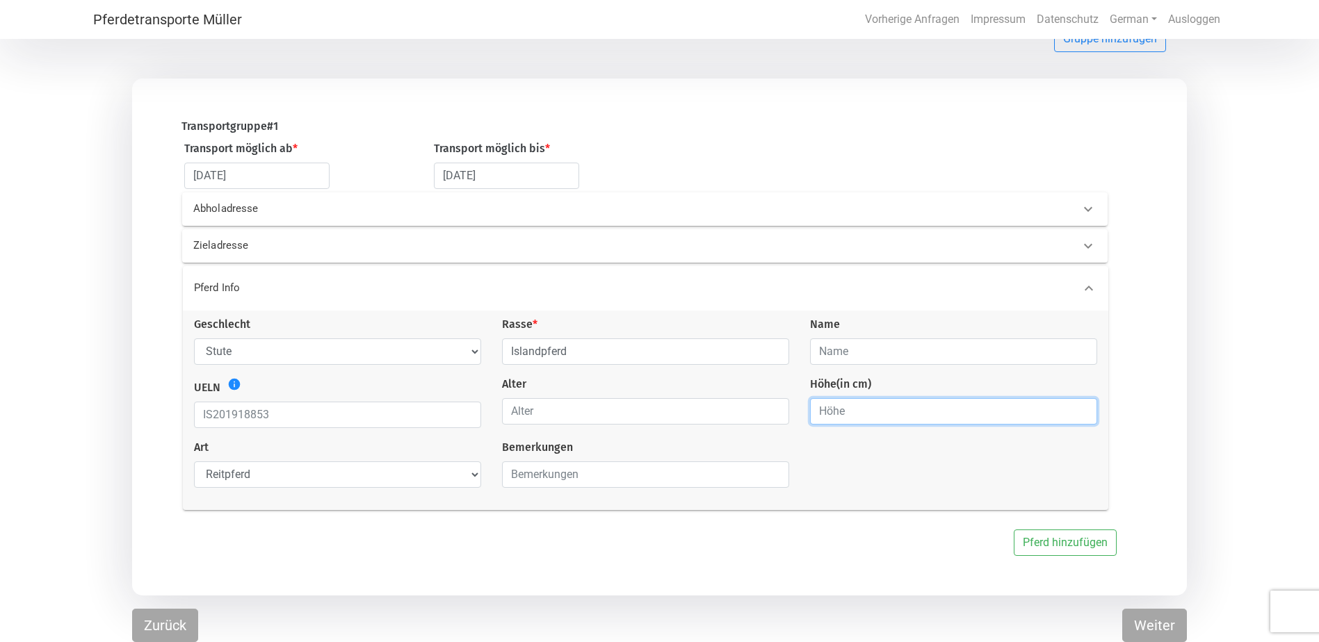
click at [902, 407] on input "number" at bounding box center [953, 411] width 287 height 26
type input "140"
click at [660, 408] on input "number" at bounding box center [645, 411] width 287 height 26
type input "13"
click at [1058, 537] on button "Pferd hinzufügen" at bounding box center [1065, 543] width 103 height 26
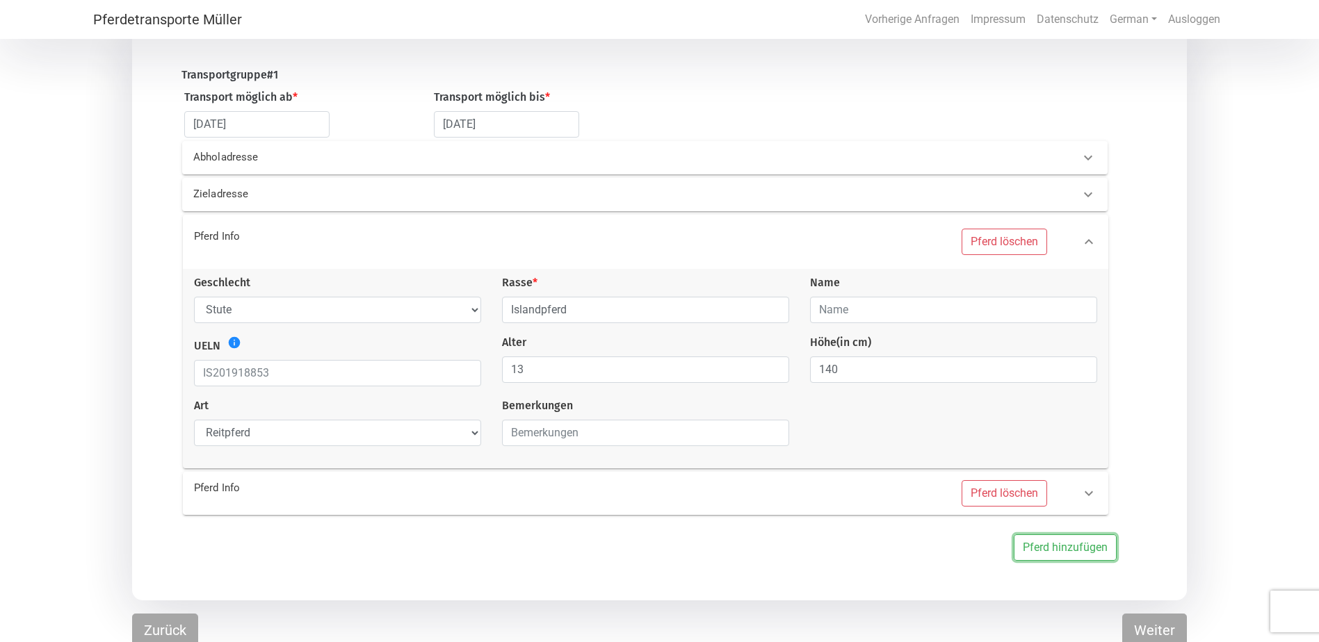
scroll to position [166, 0]
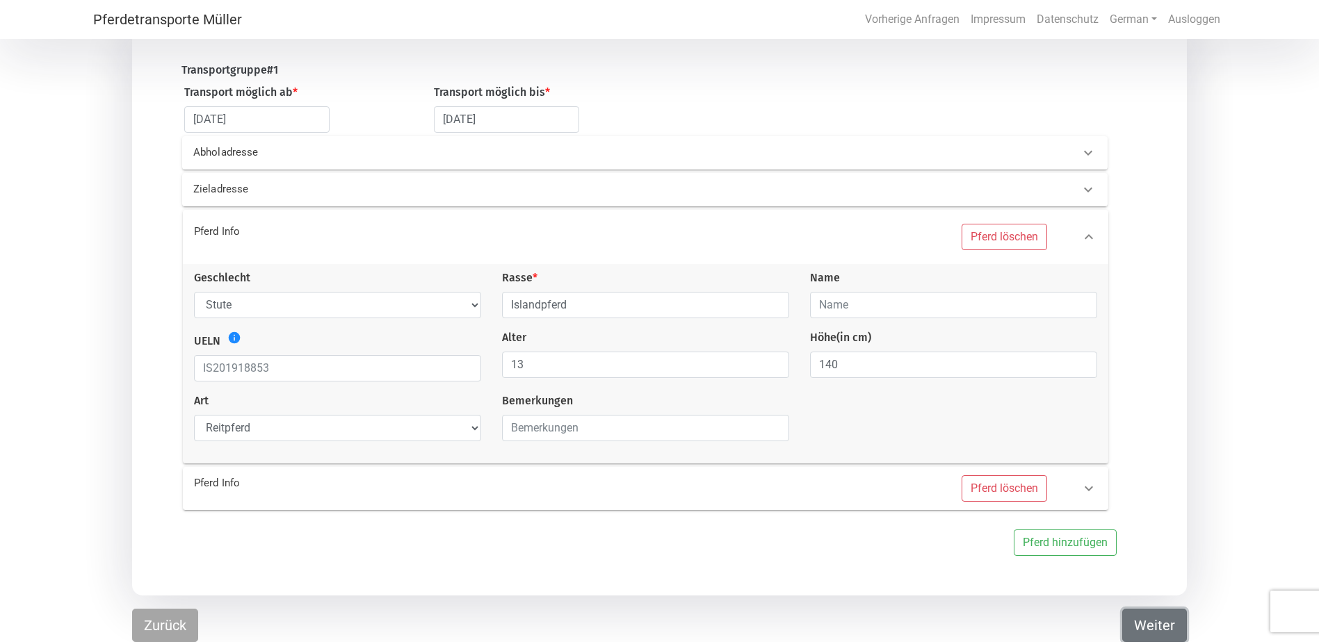
click at [1165, 624] on button "Weiter" at bounding box center [1154, 625] width 65 height 33
click at [1148, 618] on button "Weiter" at bounding box center [1154, 625] width 65 height 33
click at [347, 486] on p "Pferd Info" at bounding box center [403, 484] width 419 height 16
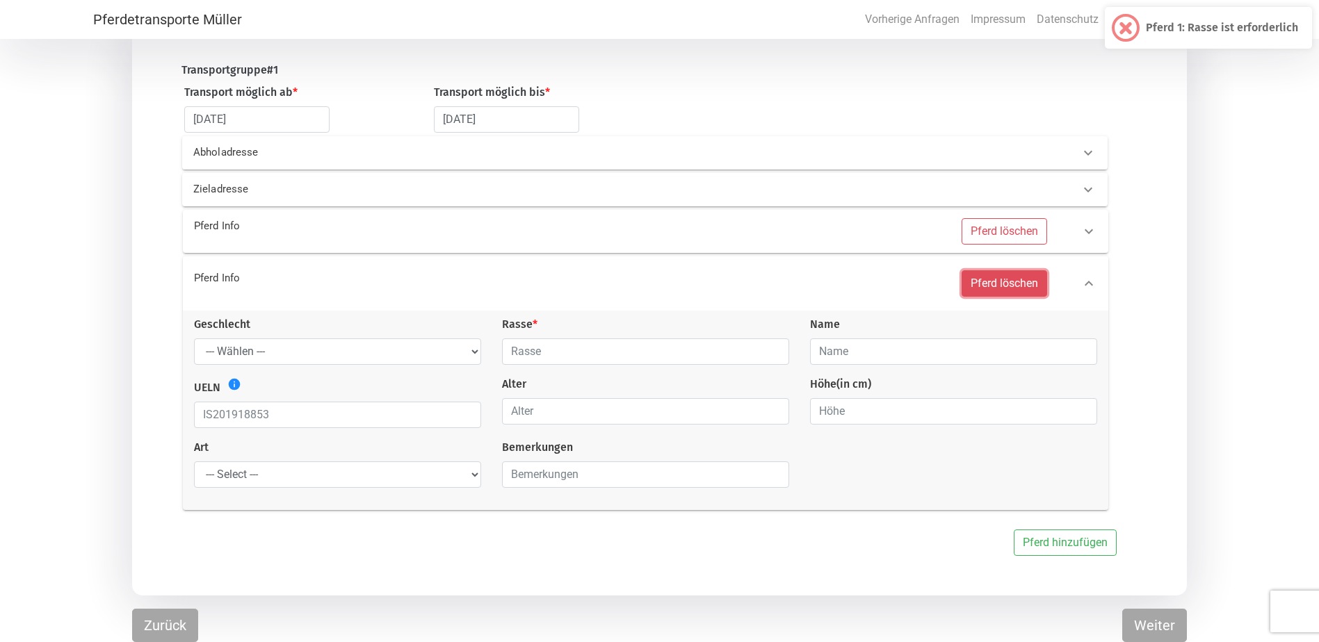
click at [1010, 284] on button "Pferd löschen" at bounding box center [1004, 283] width 86 height 26
select select
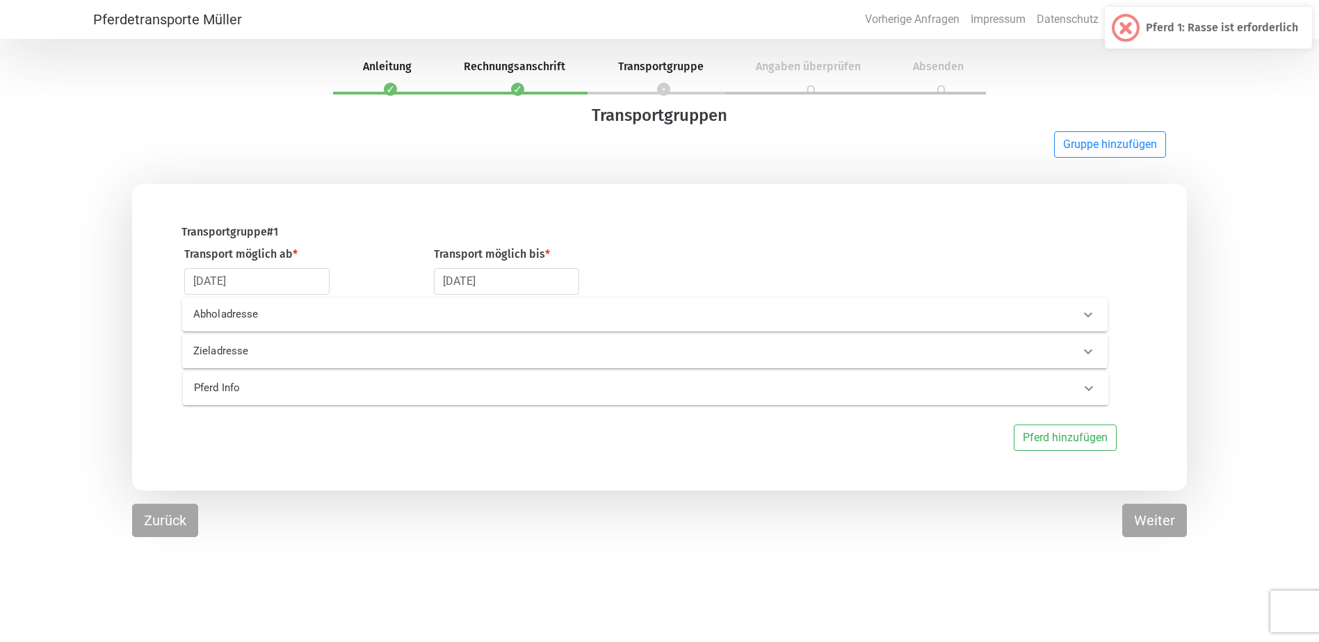
scroll to position [0, 0]
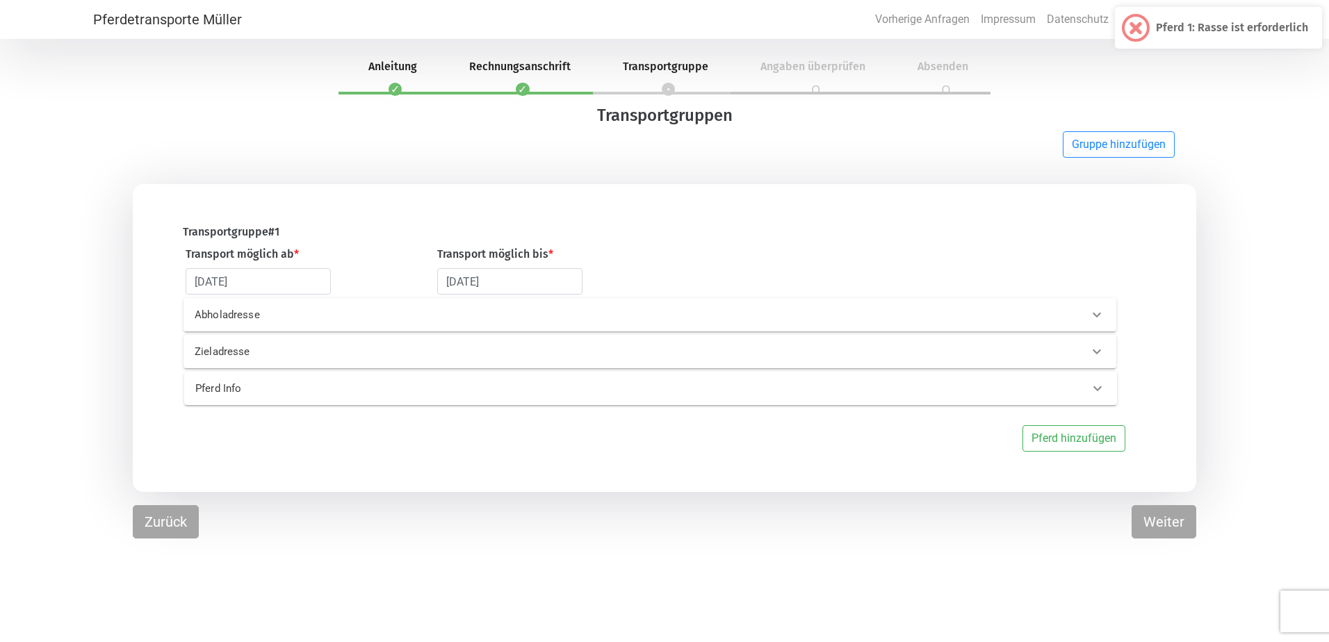
click at [1088, 397] on div at bounding box center [1097, 388] width 33 height 33
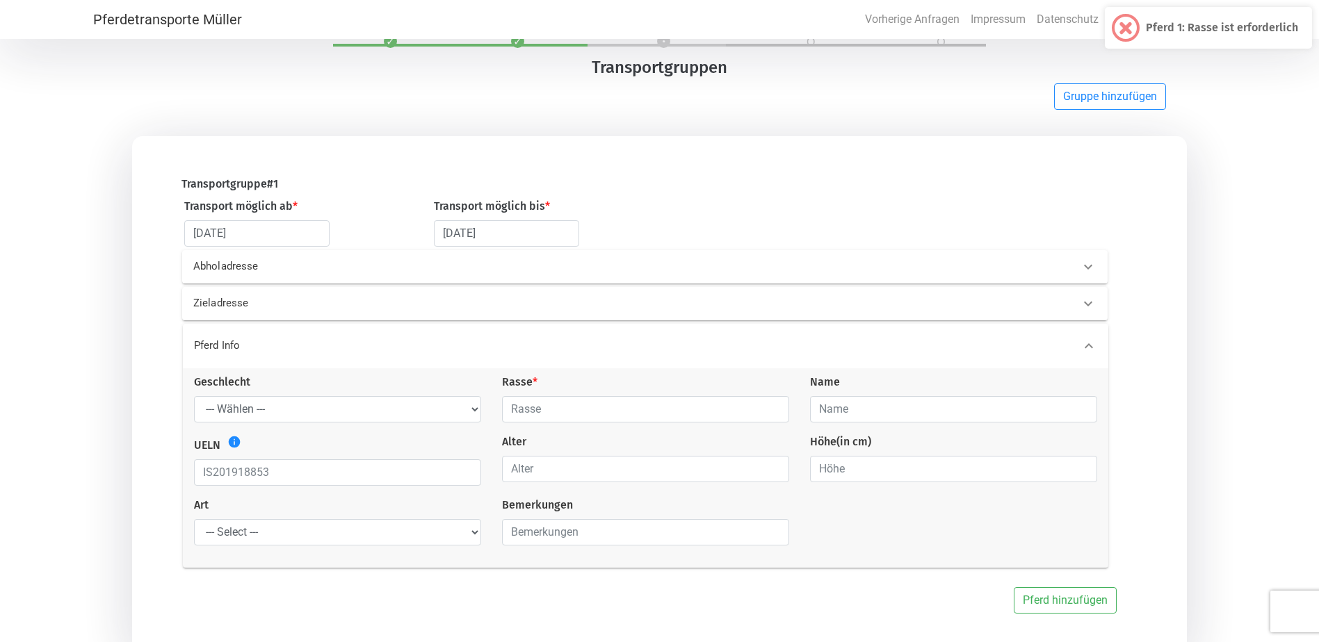
scroll to position [110, 0]
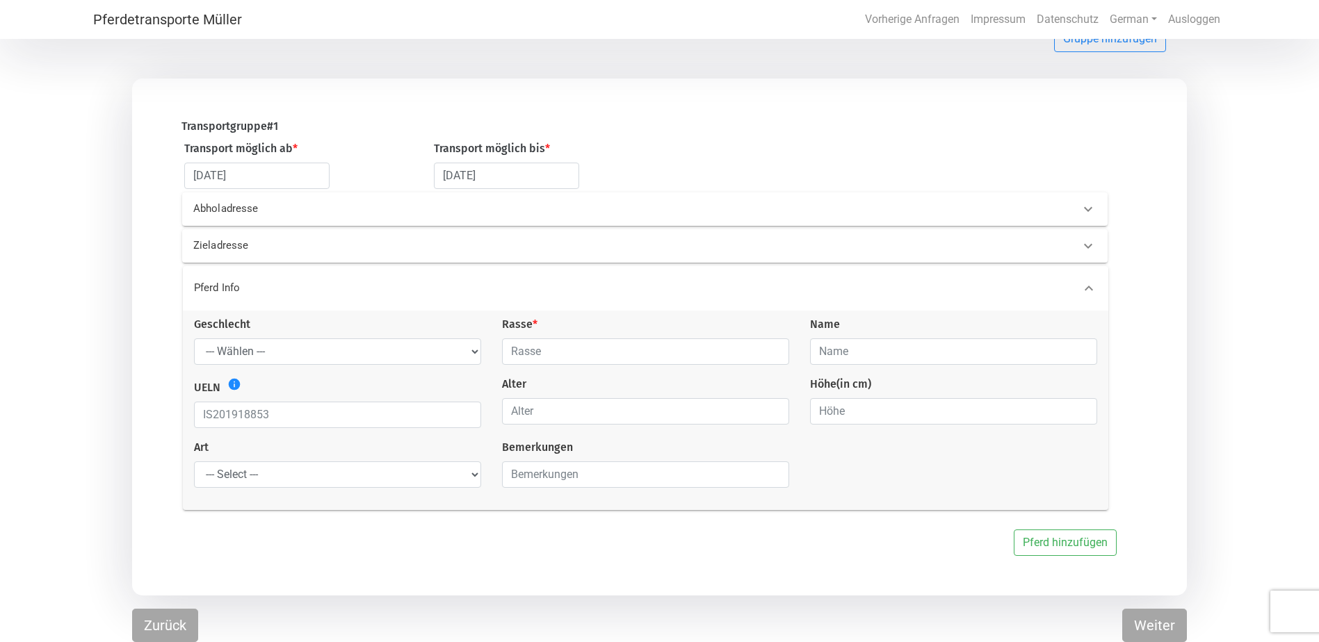
click at [596, 364] on div "Geschlecht --- Wählen --- [PERSON_NAME] [PERSON_NAME] [PERSON_NAME] Rasse * Nam…" at bounding box center [646, 407] width 924 height 183
click at [595, 355] on input "text" at bounding box center [645, 352] width 287 height 26
type input "Islandpferd"
click at [861, 350] on input "text" at bounding box center [953, 352] width 287 height 26
click at [843, 403] on input "number" at bounding box center [953, 411] width 287 height 26
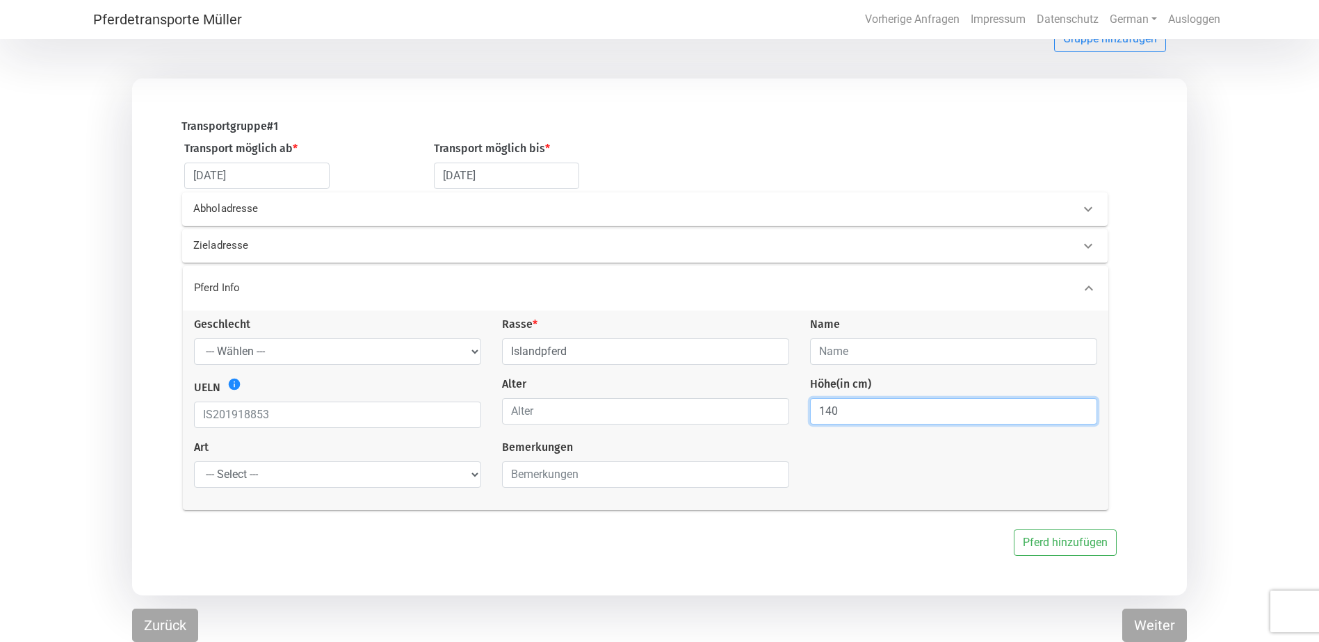
type input "140"
click at [439, 345] on select "--- Wählen --- Hengst Wallach Stute" at bounding box center [337, 352] width 287 height 26
select select "mare"
click at [194, 339] on select "--- Wählen --- Hengst Wallach Stute" at bounding box center [337, 352] width 287 height 26
click at [554, 413] on input "number" at bounding box center [645, 411] width 287 height 26
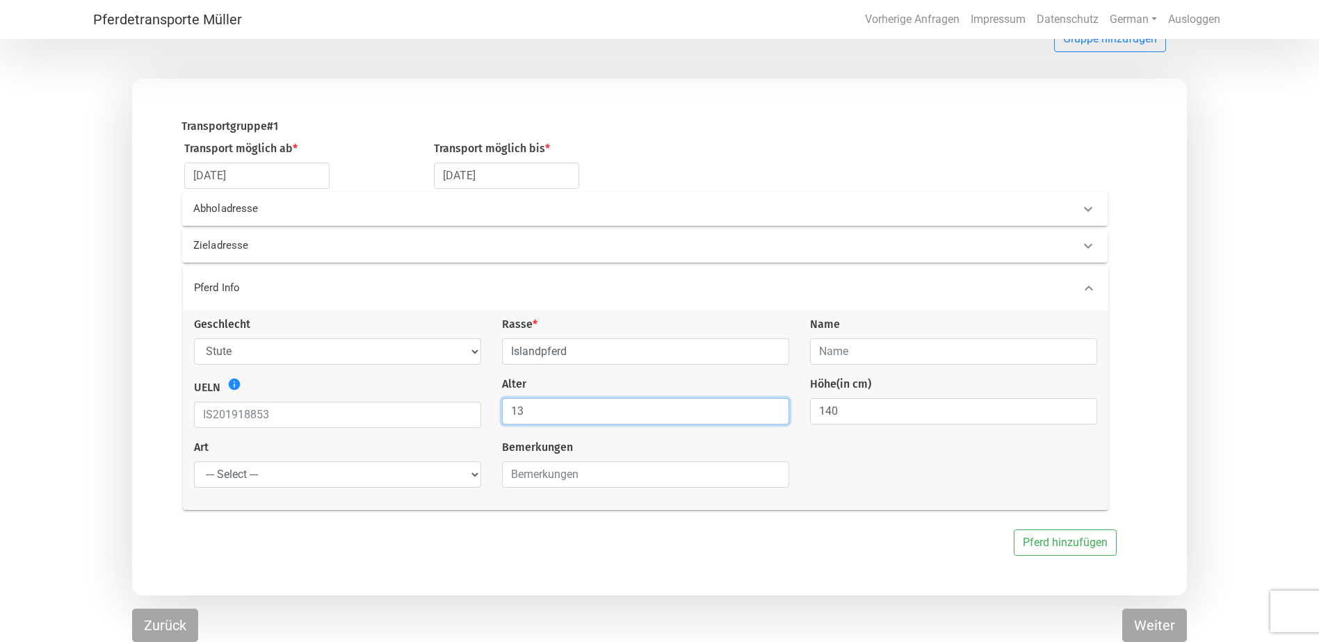
type input "13"
click at [342, 468] on select "--- Select --- Problempferd Reitpferd Rohes Pferd Fohlen" at bounding box center [337, 475] width 287 height 26
select select "saddle_horse"
click at [194, 462] on select "--- Select --- Problempferd Reitpferd Rohes Pferd Fohlen" at bounding box center [337, 475] width 287 height 26
click at [1167, 620] on button "Weiter" at bounding box center [1154, 625] width 65 height 33
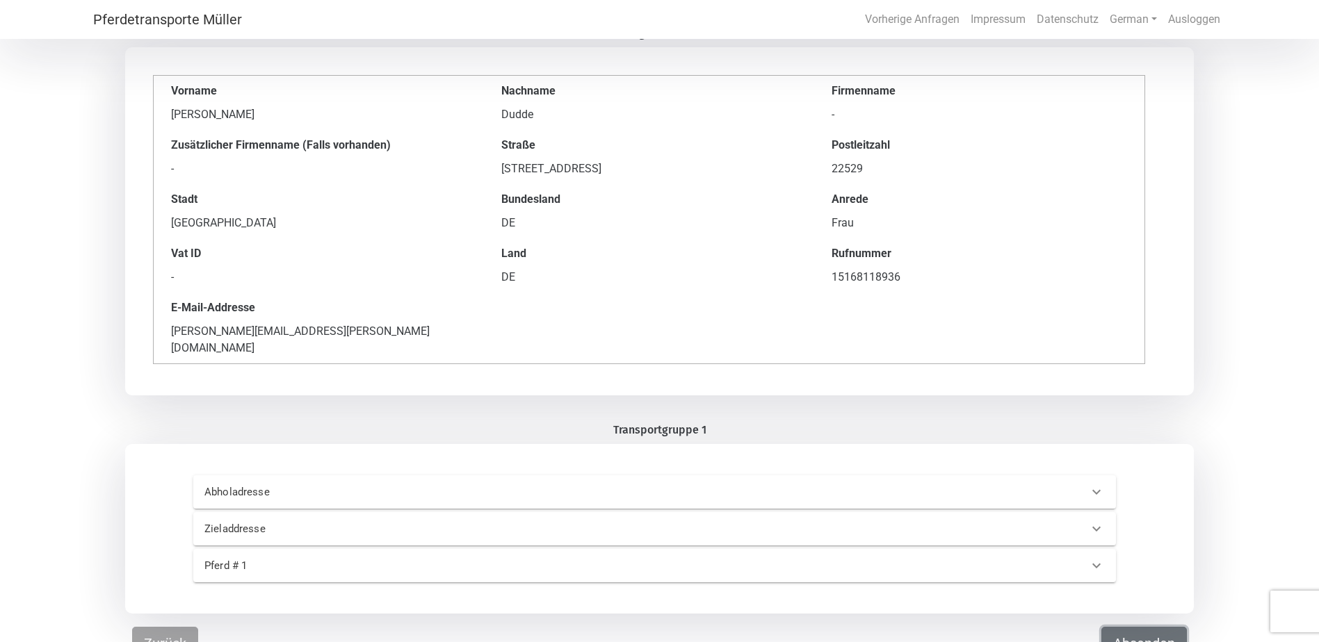
scroll to position [84, 0]
click at [1070, 481] on div "Abholadresse" at bounding box center [641, 489] width 875 height 16
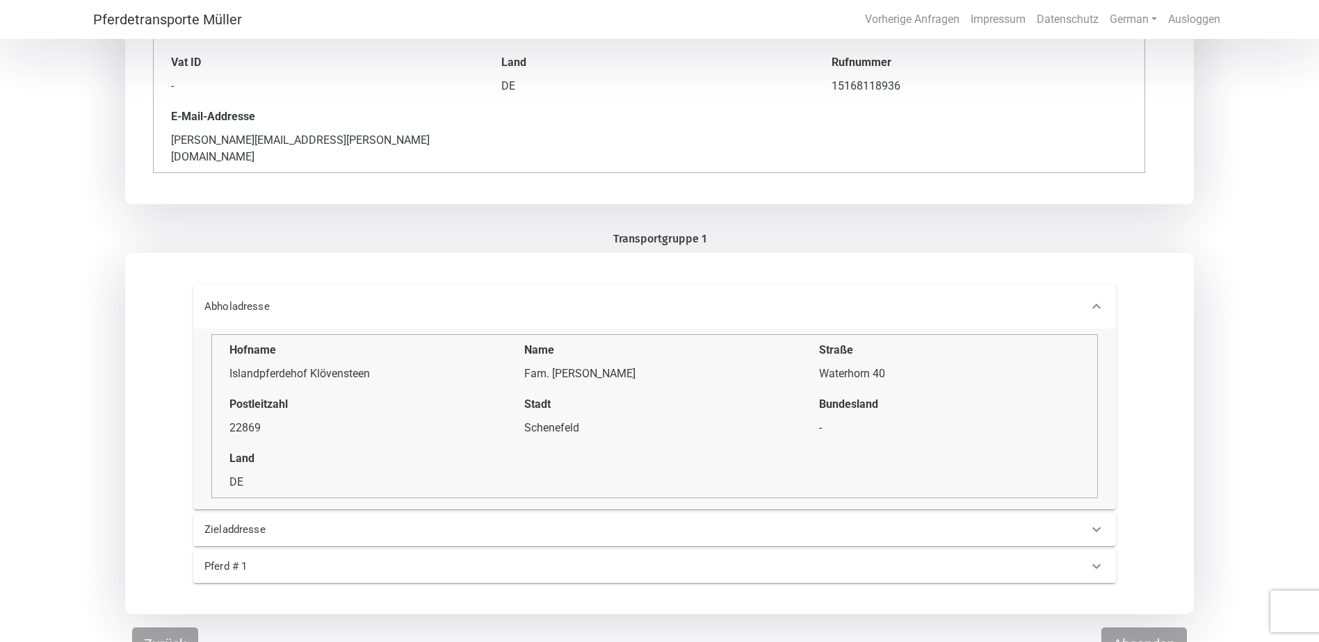
scroll to position [276, 0]
click at [1098, 517] on icon at bounding box center [1096, 525] width 17 height 17
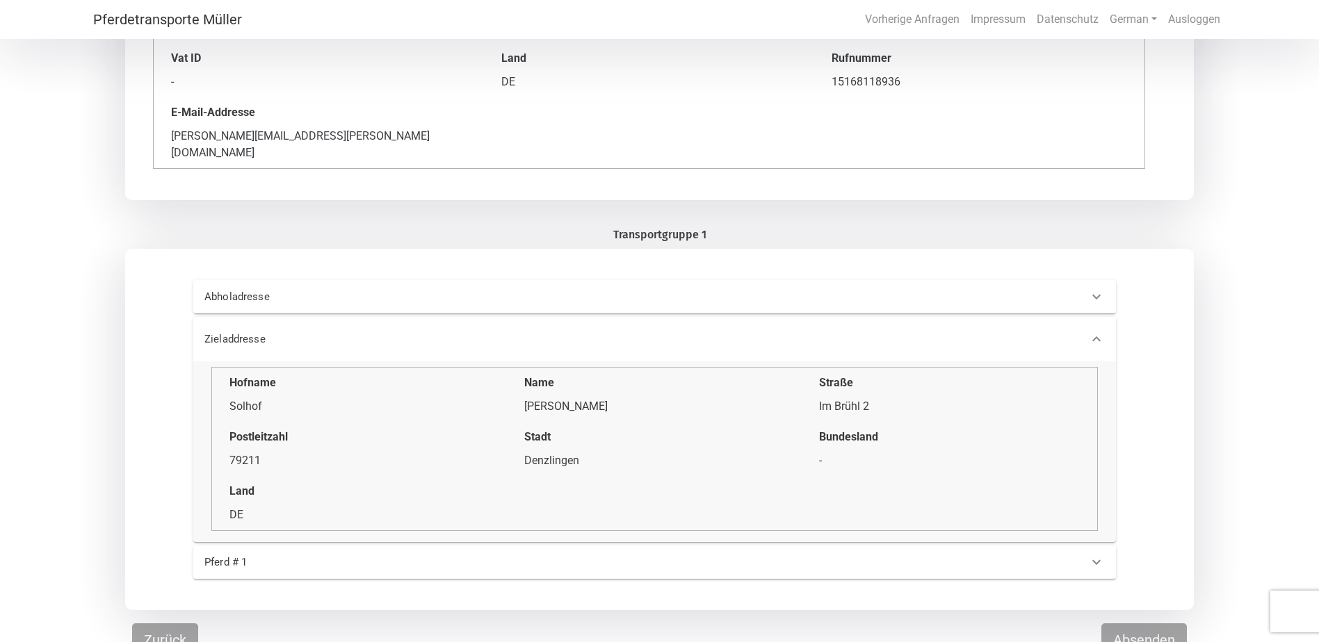
click at [1101, 554] on icon at bounding box center [1096, 562] width 17 height 17
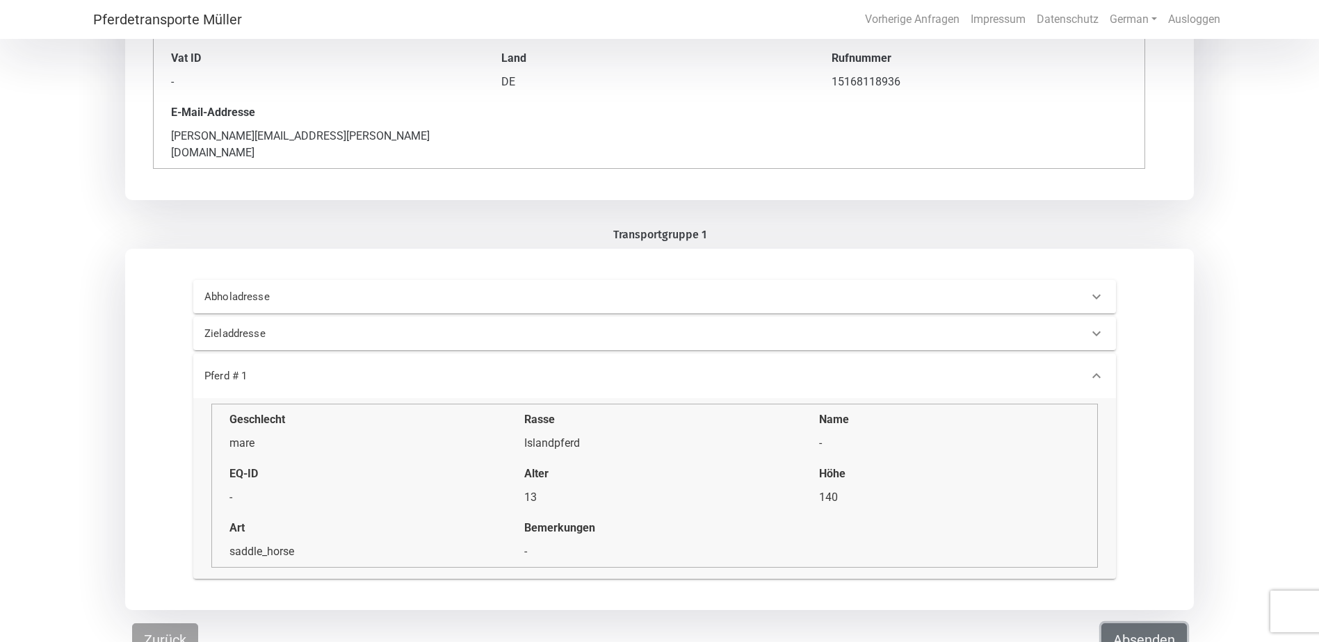
click at [1151, 629] on button "Absenden" at bounding box center [1144, 640] width 86 height 33
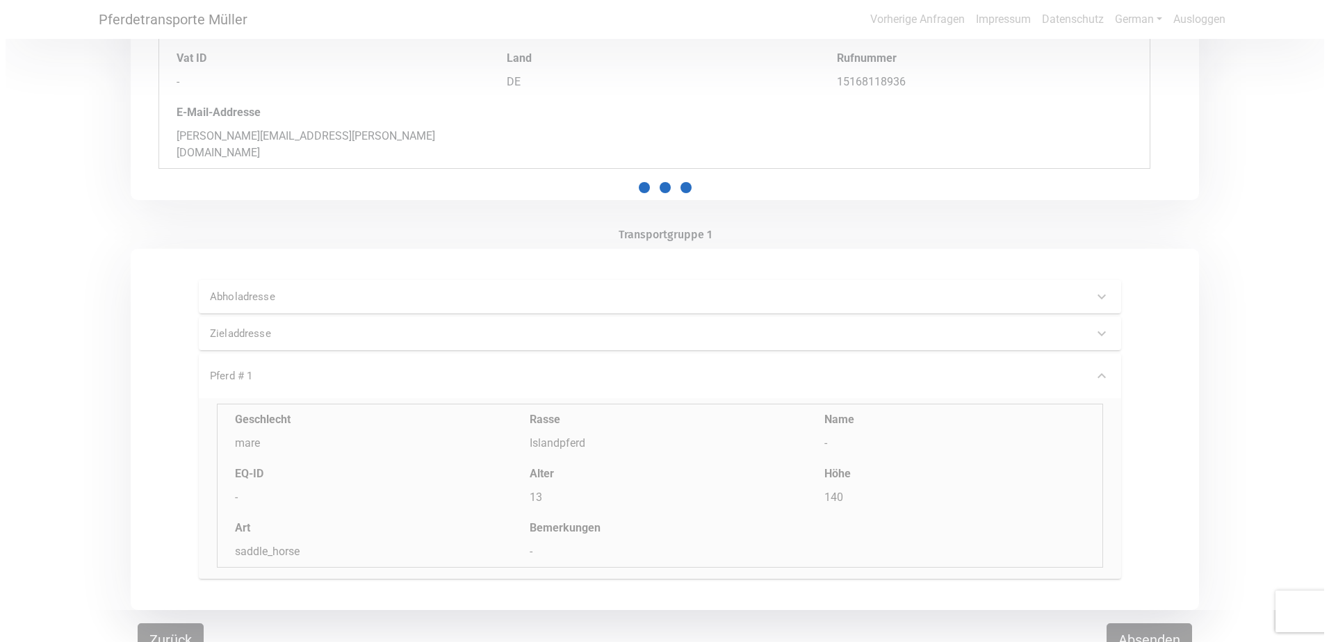
scroll to position [0, 0]
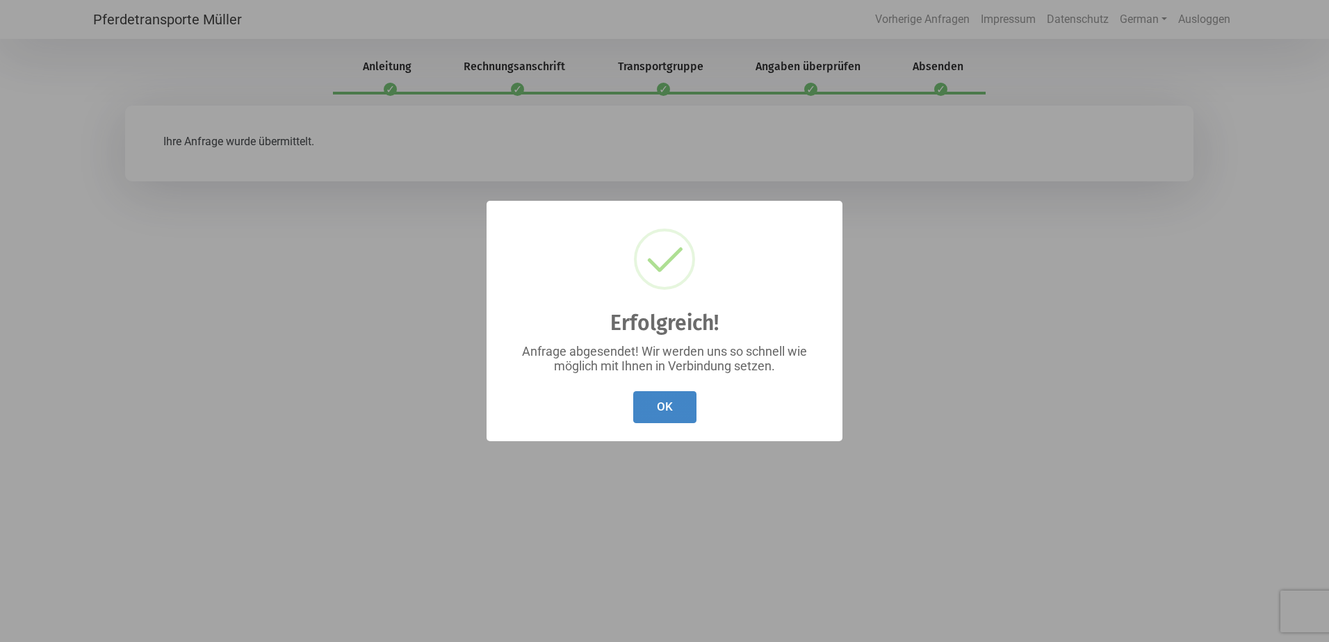
click at [672, 403] on button "OK" at bounding box center [664, 407] width 63 height 33
